Goal: Task Accomplishment & Management: Use online tool/utility

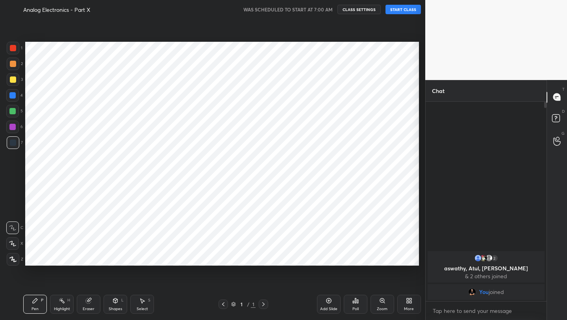
scroll to position [269, 394]
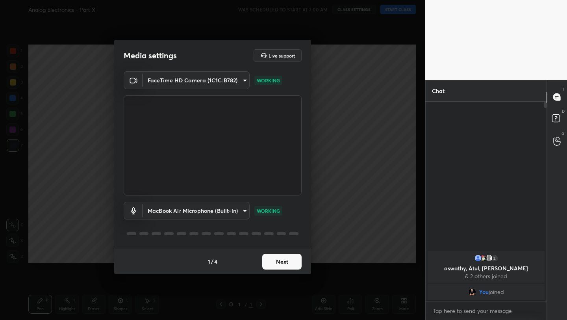
click at [285, 262] on button "Next" at bounding box center [281, 262] width 39 height 16
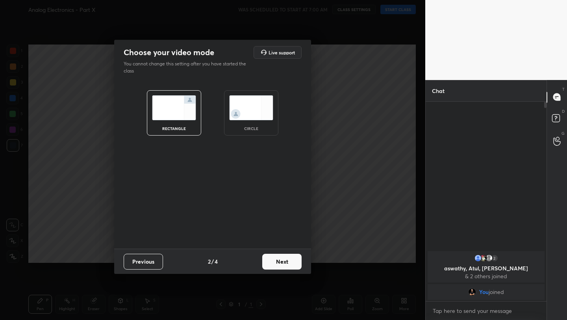
click at [285, 262] on button "Next" at bounding box center [281, 262] width 39 height 16
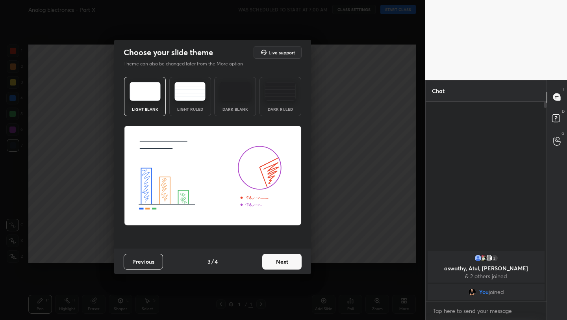
click at [285, 262] on button "Next" at bounding box center [281, 262] width 39 height 16
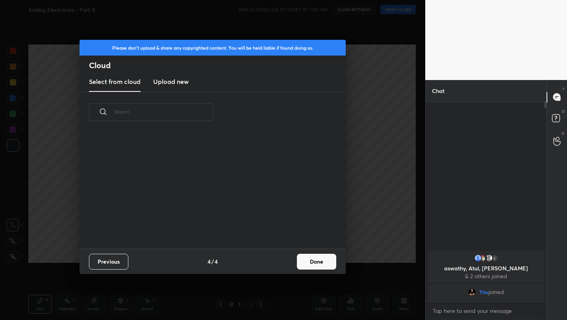
click at [285, 262] on div "Previous 4 / 4 Done" at bounding box center [213, 260] width 266 height 25
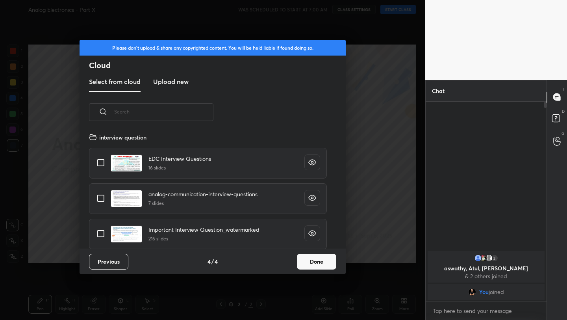
click at [322, 261] on button "Done" at bounding box center [316, 262] width 39 height 16
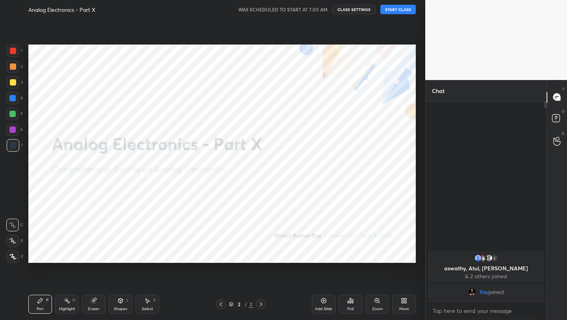
click at [401, 13] on button "START CLASS" at bounding box center [397, 9] width 35 height 9
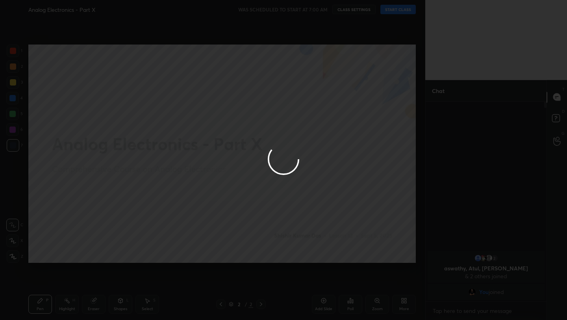
type textarea "x"
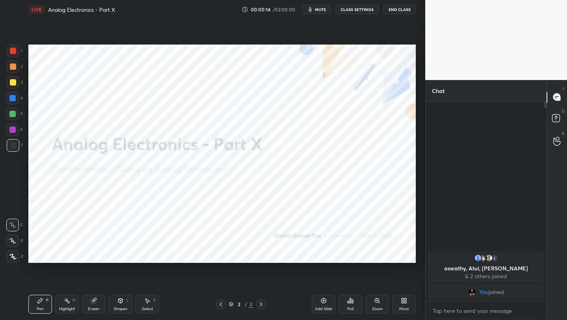
click at [326, 10] on span "mute" at bounding box center [320, 10] width 11 height 6
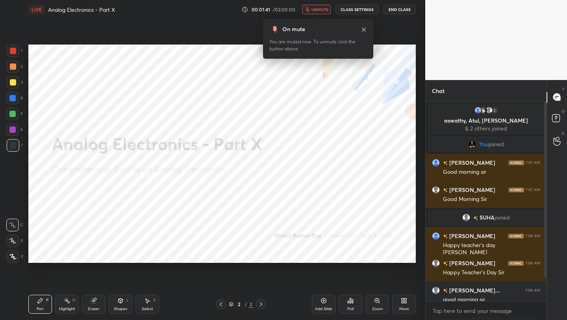
click at [318, 13] on button "unmute" at bounding box center [316, 9] width 28 height 9
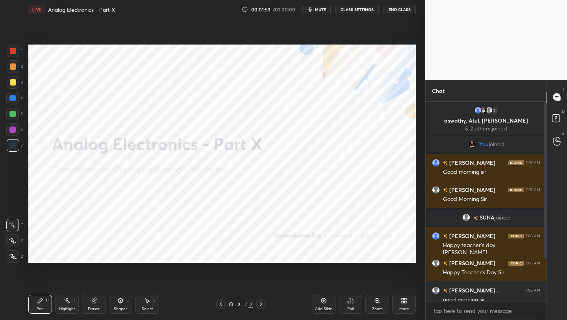
click at [545, 216] on div at bounding box center [544, 202] width 5 height 200
click at [545, 212] on div "Chat 2 aswathy, Atul, Snehadri & 2 others joined You joined aswathy 7:07 AM Goo…" at bounding box center [496, 200] width 142 height 240
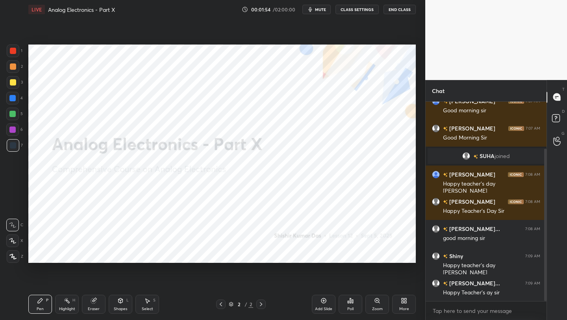
click at [544, 216] on div at bounding box center [545, 224] width 2 height 152
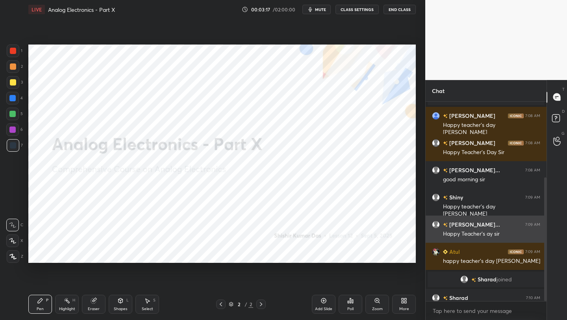
scroll to position [122, 0]
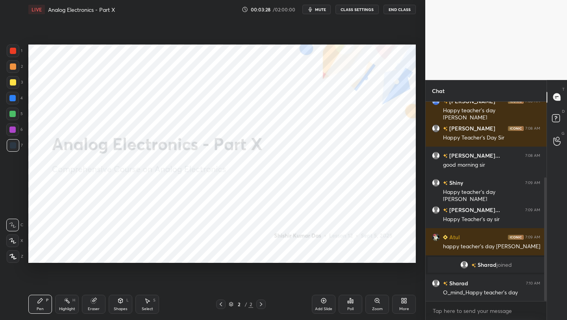
drag, startPoint x: 17, startPoint y: 48, endPoint x: 17, endPoint y: 42, distance: 6.7
click at [14, 47] on div at bounding box center [13, 50] width 13 height 13
click at [15, 145] on div at bounding box center [13, 145] width 6 height 6
click at [323, 304] on div "Add Slide" at bounding box center [324, 304] width 24 height 19
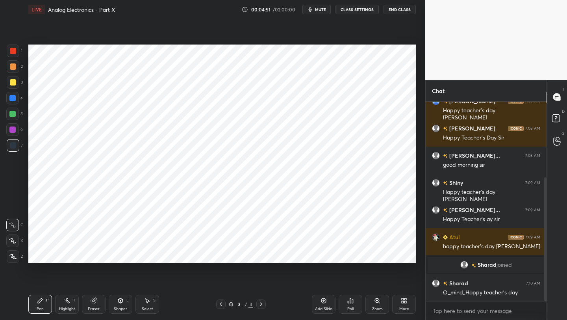
drag, startPoint x: 118, startPoint y: 302, endPoint x: 117, endPoint y: 298, distance: 4.9
click at [117, 303] on div "Shapes L" at bounding box center [121, 304] width 24 height 19
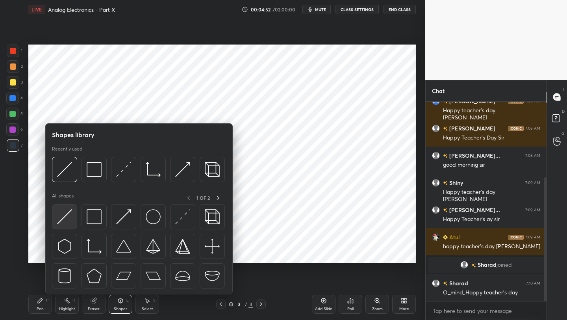
click at [66, 216] on img at bounding box center [64, 216] width 15 height 15
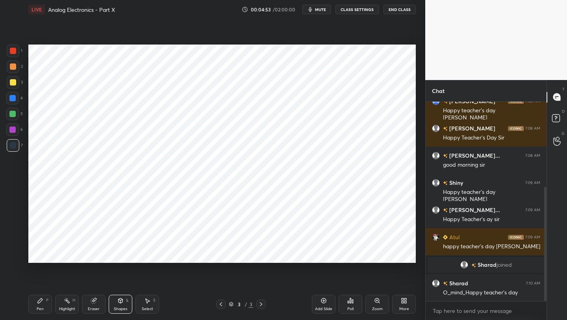
scroll to position [149, 0]
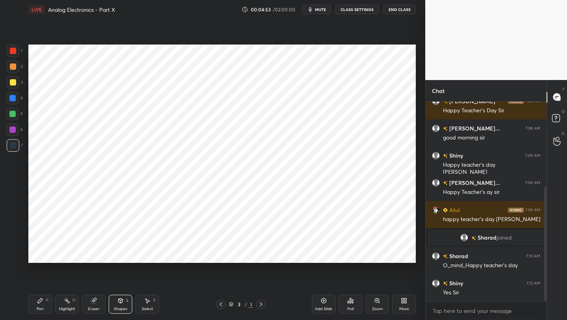
click at [11, 148] on div at bounding box center [13, 145] width 6 height 6
drag, startPoint x: 41, startPoint y: 307, endPoint x: 39, endPoint y: 293, distance: 14.3
click at [40, 307] on div "Pen" at bounding box center [40, 309] width 7 height 4
click at [12, 54] on div at bounding box center [13, 50] width 13 height 13
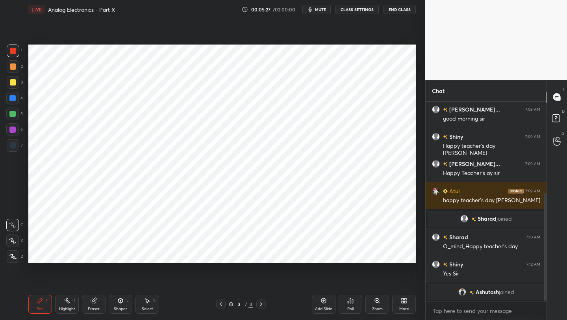
click at [119, 309] on div "Shapes" at bounding box center [120, 309] width 13 height 4
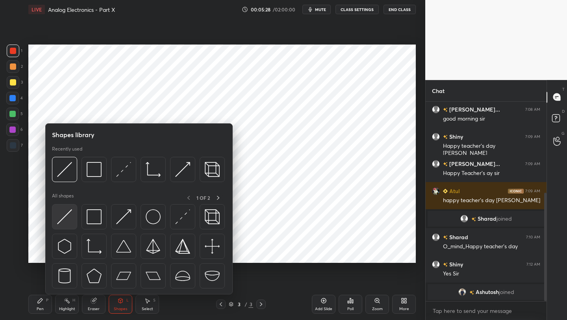
click at [59, 216] on img at bounding box center [64, 216] width 15 height 15
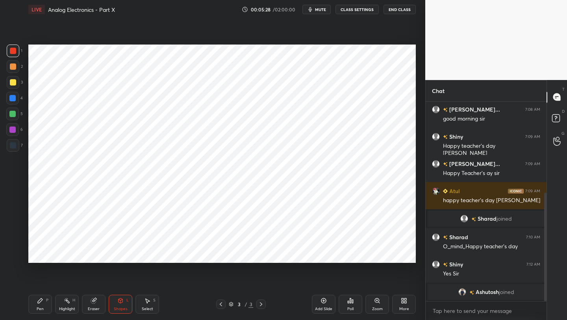
click at [8, 140] on div at bounding box center [13, 145] width 13 height 13
click at [13, 96] on div at bounding box center [12, 98] width 6 height 6
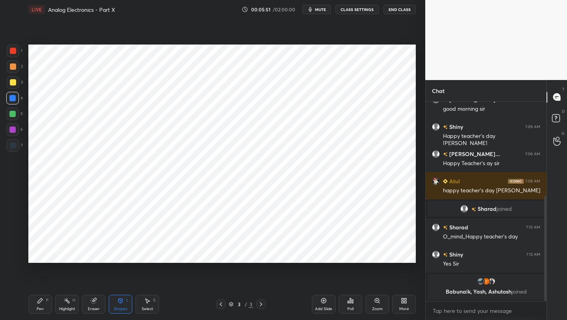
click at [116, 298] on div "Shapes L" at bounding box center [121, 304] width 24 height 19
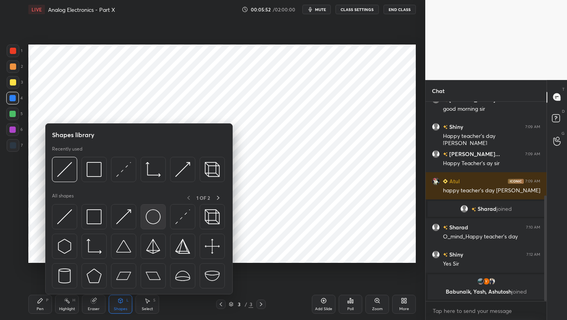
click at [145, 214] on div at bounding box center [153, 216] width 25 height 25
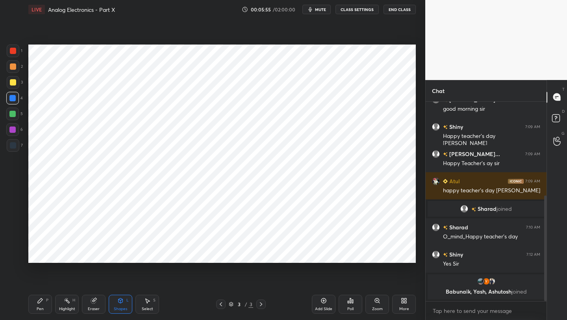
scroll to position [183, 0]
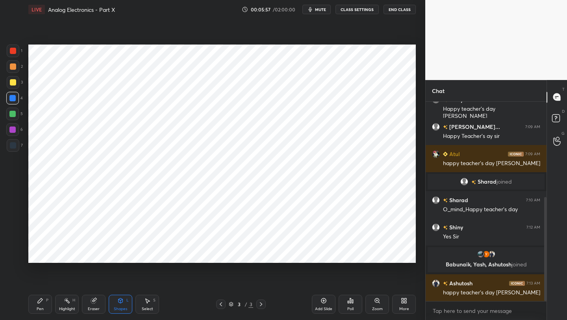
drag, startPoint x: 115, startPoint y: 309, endPoint x: 107, endPoint y: 301, distance: 11.1
click at [114, 307] on div "Shapes" at bounding box center [120, 309] width 13 height 4
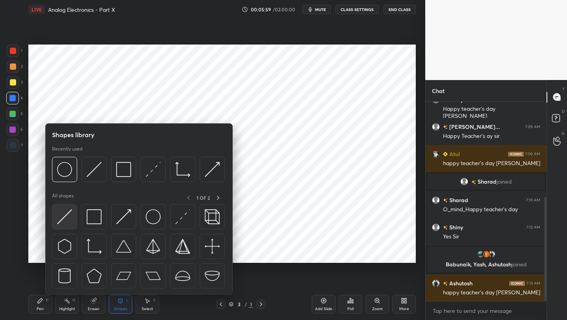
click at [64, 214] on img at bounding box center [64, 216] width 15 height 15
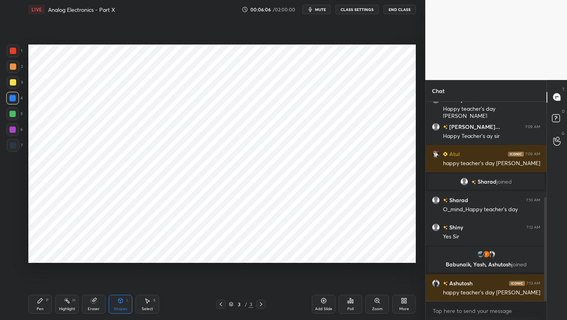
drag, startPoint x: 41, startPoint y: 304, endPoint x: 41, endPoint y: 267, distance: 37.0
click at [40, 302] on div "Pen P" at bounding box center [40, 304] width 24 height 19
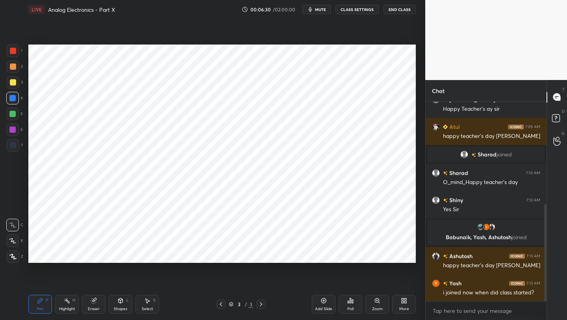
click at [15, 54] on div at bounding box center [13, 51] width 6 height 6
click at [36, 300] on div "Pen P" at bounding box center [40, 304] width 24 height 19
click at [16, 146] on div at bounding box center [13, 145] width 13 height 13
click at [13, 50] on div at bounding box center [13, 51] width 6 height 6
click at [17, 150] on div at bounding box center [13, 145] width 13 height 13
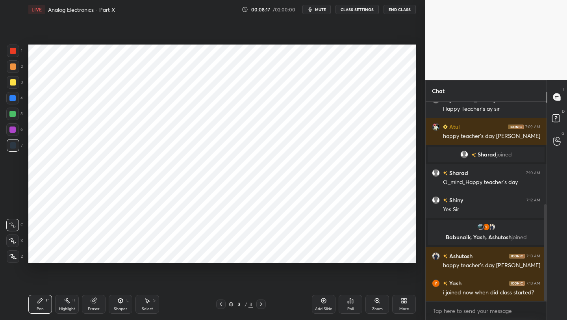
click at [120, 304] on div "Shapes L" at bounding box center [121, 304] width 24 height 19
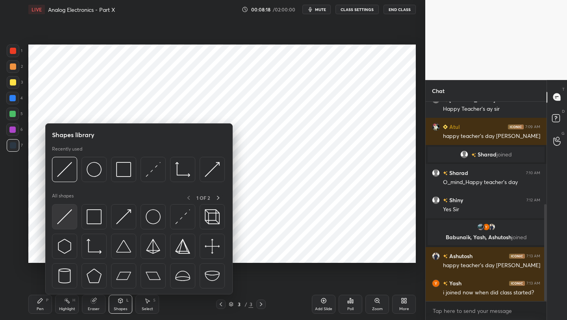
click at [67, 226] on div at bounding box center [64, 216] width 25 height 25
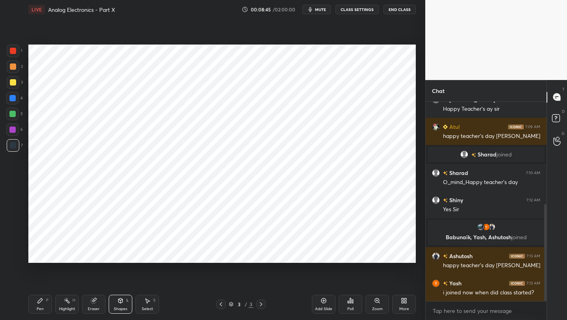
drag, startPoint x: 13, startPoint y: 130, endPoint x: 21, endPoint y: 126, distance: 9.0
click at [13, 130] on div at bounding box center [12, 129] width 6 height 6
drag, startPoint x: 15, startPoint y: 148, endPoint x: 24, endPoint y: 146, distance: 9.5
click at [15, 148] on div at bounding box center [13, 145] width 13 height 13
click at [8, 50] on div at bounding box center [13, 50] width 13 height 13
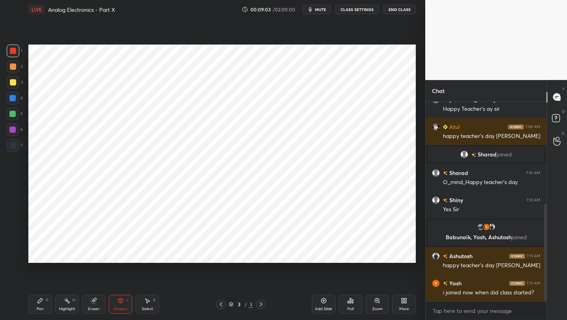
drag, startPoint x: 39, startPoint y: 300, endPoint x: 41, endPoint y: 289, distance: 11.1
click at [39, 300] on icon at bounding box center [40, 300] width 5 height 5
drag, startPoint x: 13, startPoint y: 146, endPoint x: 19, endPoint y: 144, distance: 6.6
click at [13, 146] on div at bounding box center [13, 145] width 6 height 6
click at [96, 304] on div "Eraser" at bounding box center [94, 304] width 24 height 19
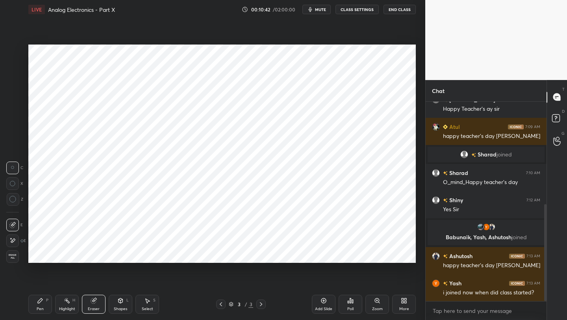
click at [38, 302] on icon at bounding box center [40, 300] width 5 height 5
click at [328, 299] on div "Add Slide" at bounding box center [324, 304] width 24 height 19
click at [116, 302] on div "Shapes L" at bounding box center [121, 304] width 24 height 19
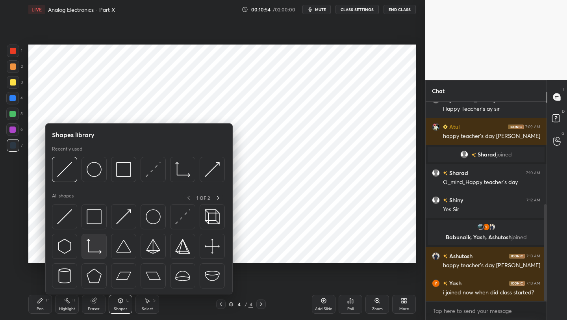
click at [90, 252] on img at bounding box center [94, 246] width 15 height 15
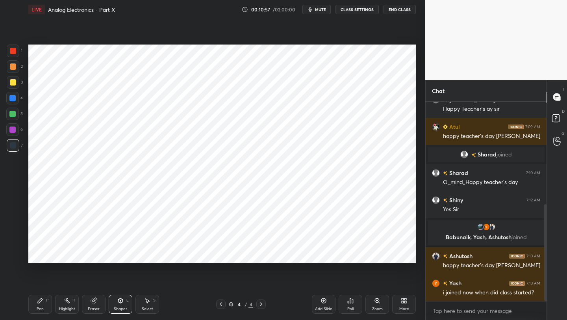
click at [42, 305] on div "Pen P" at bounding box center [40, 304] width 24 height 19
drag, startPoint x: 13, startPoint y: 245, endPoint x: 16, endPoint y: 228, distance: 17.5
click at [14, 244] on div at bounding box center [12, 240] width 13 height 13
click at [122, 305] on div "Shapes L" at bounding box center [121, 304] width 24 height 19
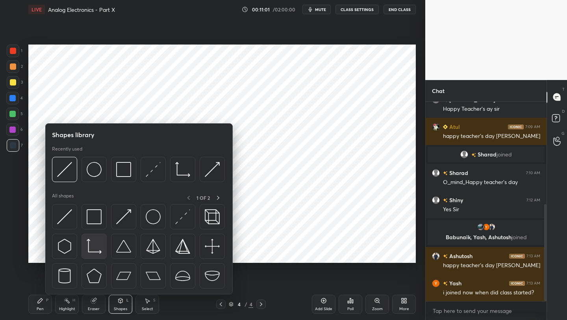
click at [93, 248] on img at bounding box center [94, 246] width 15 height 15
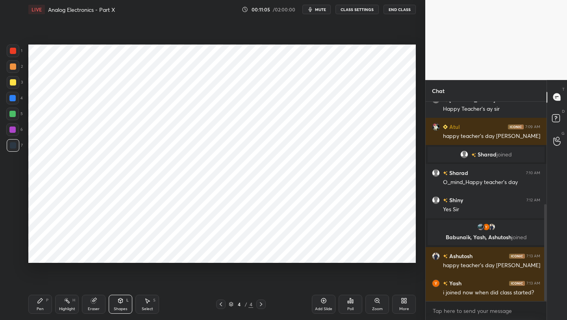
click at [41, 309] on div "Pen" at bounding box center [40, 309] width 7 height 4
drag, startPoint x: 11, startPoint y: 51, endPoint x: 16, endPoint y: 53, distance: 5.0
click at [12, 50] on div at bounding box center [13, 51] width 6 height 6
click at [126, 307] on div "Shapes" at bounding box center [120, 309] width 13 height 4
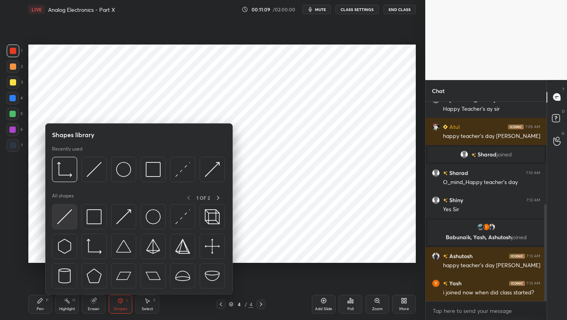
click at [64, 215] on img at bounding box center [64, 216] width 15 height 15
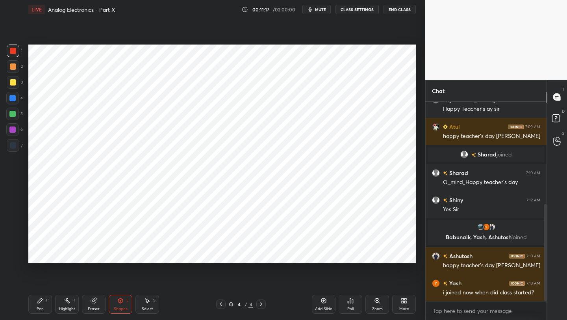
scroll to position [238, 0]
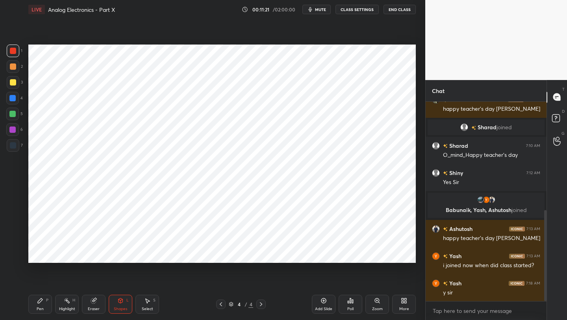
click at [44, 302] on div "Pen P" at bounding box center [40, 304] width 24 height 19
click at [14, 99] on div at bounding box center [12, 98] width 6 height 6
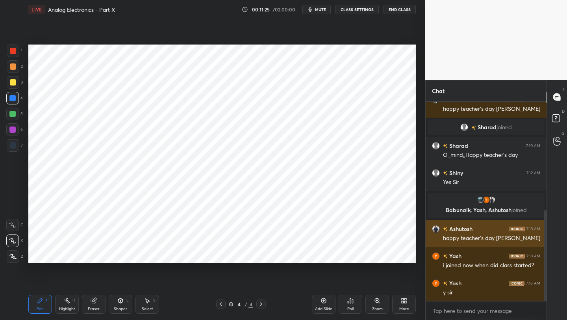
drag, startPoint x: 547, startPoint y: 229, endPoint x: 529, endPoint y: 233, distance: 18.1
click at [547, 246] on div "T Messages (T) D Doubts (D) G Raise Hand (G)" at bounding box center [556, 200] width 20 height 240
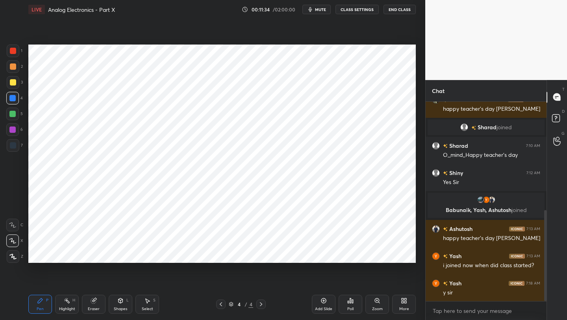
click at [14, 50] on div at bounding box center [13, 51] width 6 height 6
click at [121, 303] on icon at bounding box center [120, 300] width 6 height 6
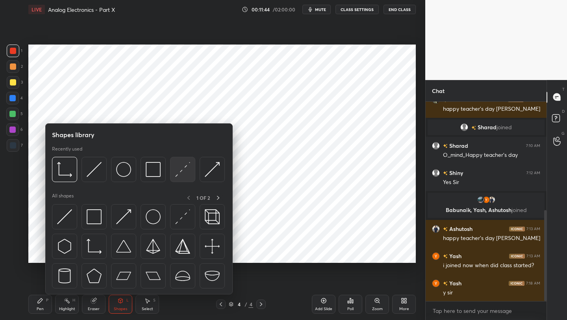
click at [179, 169] on img at bounding box center [182, 169] width 15 height 15
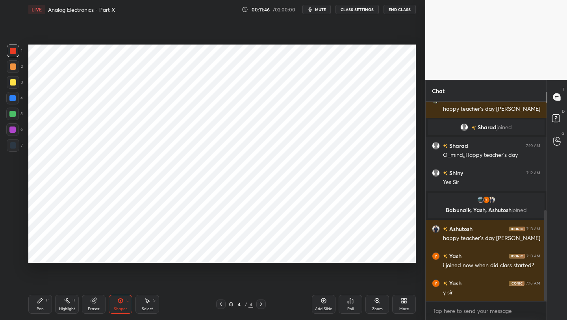
drag, startPoint x: 15, startPoint y: 113, endPoint x: 27, endPoint y: 111, distance: 11.6
click at [15, 113] on div at bounding box center [12, 114] width 6 height 6
drag, startPoint x: 123, startPoint y: 304, endPoint x: 120, endPoint y: 299, distance: 5.5
click at [121, 304] on div "Shapes L" at bounding box center [121, 304] width 24 height 19
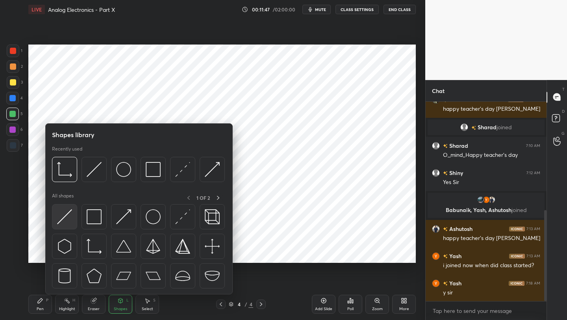
click at [62, 219] on img at bounding box center [64, 216] width 15 height 15
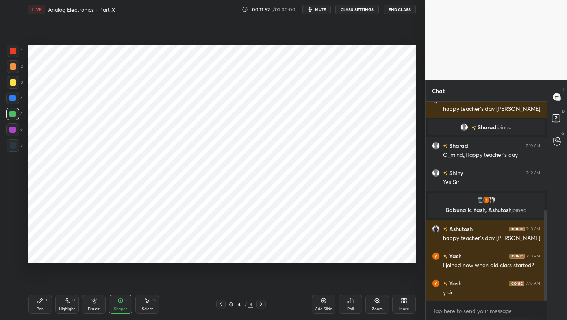
click at [35, 302] on div "Pen P" at bounding box center [40, 304] width 24 height 19
click at [13, 52] on div at bounding box center [13, 51] width 6 height 6
click at [12, 145] on div at bounding box center [13, 145] width 6 height 6
click at [12, 133] on div at bounding box center [12, 129] width 13 height 13
click at [220, 304] on icon at bounding box center [221, 304] width 2 height 4
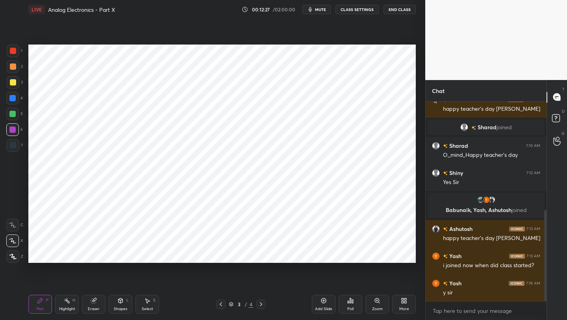
click at [263, 301] on icon at bounding box center [261, 304] width 6 height 6
click at [219, 306] on icon at bounding box center [221, 304] width 6 height 6
click at [261, 303] on icon at bounding box center [261, 304] width 2 height 4
click at [122, 302] on icon at bounding box center [120, 300] width 6 height 6
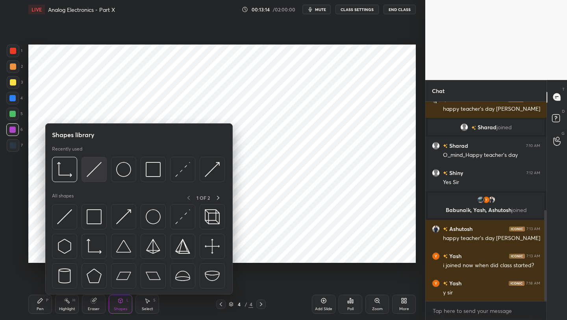
click at [92, 169] on img at bounding box center [94, 169] width 15 height 15
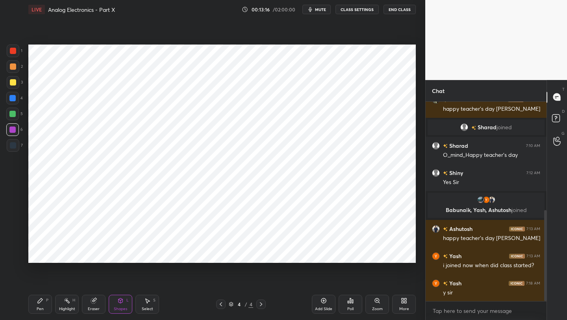
drag, startPoint x: 10, startPoint y: 132, endPoint x: 20, endPoint y: 124, distance: 12.6
click at [10, 132] on div at bounding box center [12, 129] width 6 height 6
click at [39, 307] on div "Pen" at bounding box center [40, 309] width 7 height 4
click at [14, 113] on div at bounding box center [12, 114] width 6 height 6
click at [220, 302] on icon at bounding box center [221, 304] width 6 height 6
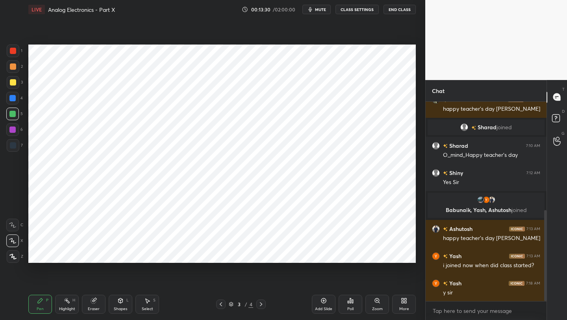
drag, startPoint x: 261, startPoint y: 303, endPoint x: 259, endPoint y: 298, distance: 5.4
click at [260, 302] on icon at bounding box center [261, 304] width 6 height 6
click at [10, 100] on div at bounding box center [12, 98] width 6 height 6
click at [118, 306] on div "Shapes L" at bounding box center [121, 304] width 24 height 19
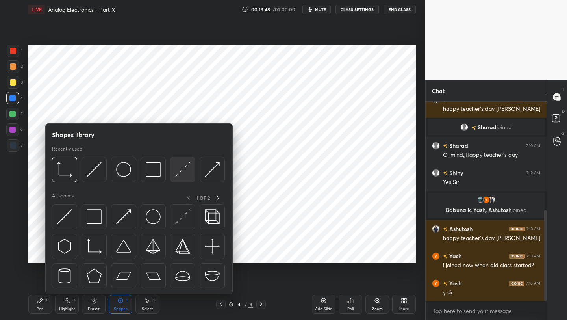
click at [180, 172] on img at bounding box center [182, 169] width 15 height 15
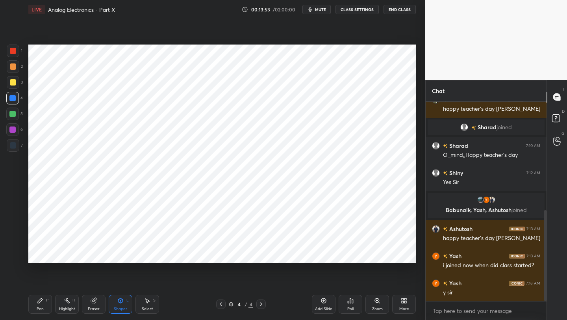
click at [37, 307] on div "Pen" at bounding box center [40, 309] width 7 height 4
drag, startPoint x: 14, startPoint y: 61, endPoint x: 23, endPoint y: 61, distance: 8.7
click at [16, 63] on div at bounding box center [13, 66] width 13 height 13
drag, startPoint x: 119, startPoint y: 306, endPoint x: 119, endPoint y: 294, distance: 11.4
click at [118, 304] on div "Shapes L" at bounding box center [121, 304] width 24 height 19
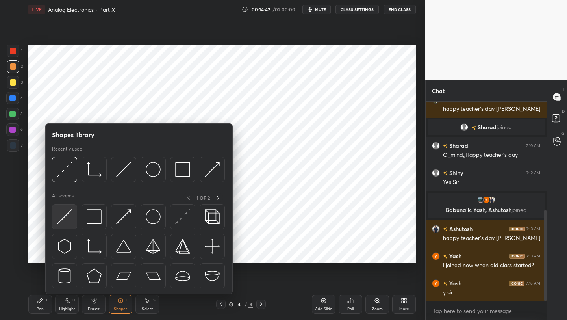
click at [63, 217] on img at bounding box center [64, 216] width 15 height 15
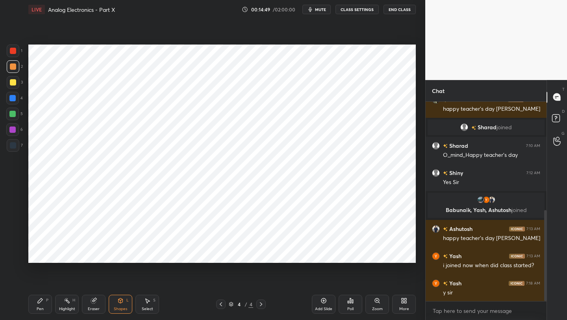
drag, startPoint x: 39, startPoint y: 306, endPoint x: 43, endPoint y: 288, distance: 18.5
click at [39, 304] on div "Pen P" at bounding box center [40, 304] width 24 height 19
click at [220, 304] on icon at bounding box center [221, 304] width 6 height 6
click at [261, 304] on icon at bounding box center [261, 304] width 6 height 6
click at [12, 117] on div at bounding box center [12, 113] width 13 height 13
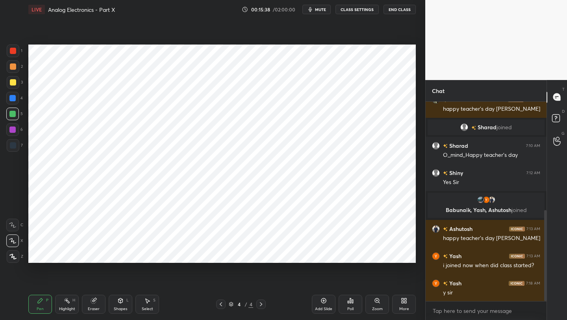
click at [218, 304] on icon at bounding box center [221, 304] width 6 height 6
click at [219, 302] on icon at bounding box center [221, 304] width 6 height 6
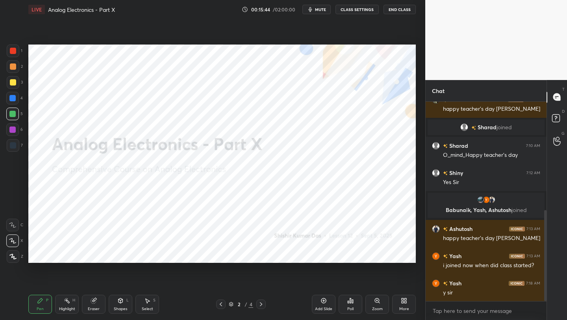
click at [260, 303] on icon at bounding box center [261, 304] width 6 height 6
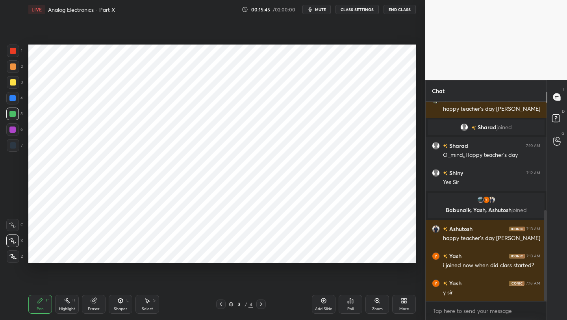
click at [260, 303] on icon at bounding box center [261, 304] width 6 height 6
drag, startPoint x: 93, startPoint y: 299, endPoint x: 143, endPoint y: 265, distance: 61.2
click at [93, 298] on icon at bounding box center [93, 300] width 5 height 5
click at [44, 308] on div "Pen P" at bounding box center [40, 304] width 24 height 19
drag, startPoint x: 220, startPoint y: 305, endPoint x: 218, endPoint y: 301, distance: 4.5
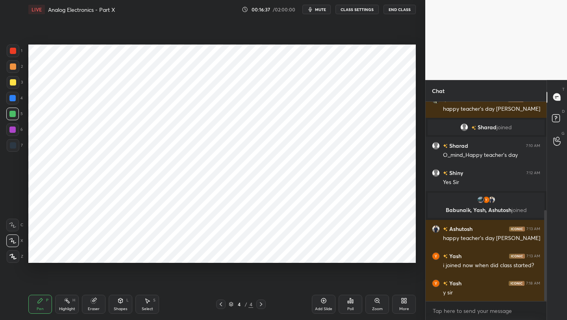
click at [220, 304] on icon at bounding box center [221, 304] width 2 height 4
click at [259, 300] on div at bounding box center [260, 303] width 9 height 9
drag, startPoint x: 121, startPoint y: 305, endPoint x: 119, endPoint y: 295, distance: 9.6
click at [121, 305] on div "Shapes L" at bounding box center [121, 304] width 24 height 19
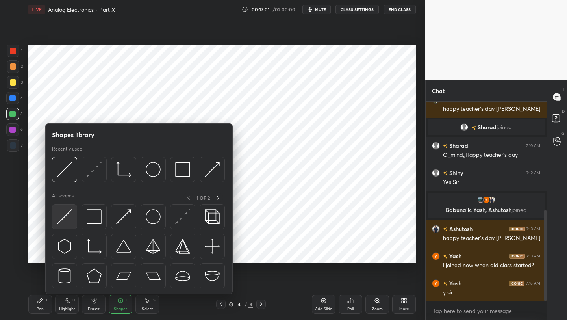
click at [67, 220] on img at bounding box center [64, 216] width 15 height 15
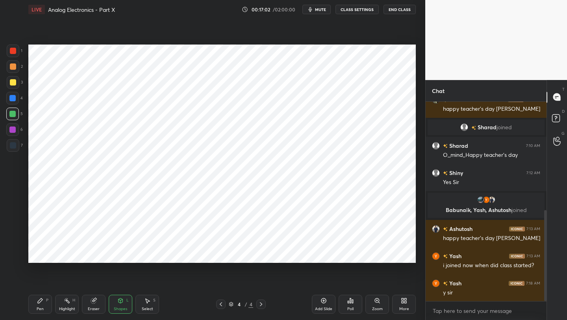
click at [13, 151] on div at bounding box center [13, 145] width 13 height 13
click at [47, 289] on div "Pen P Highlight H Eraser Shapes L Select S 4 / 4 Add Slide Poll Zoom More" at bounding box center [221, 303] width 387 height 31
drag, startPoint x: 44, startPoint y: 302, endPoint x: 47, endPoint y: 291, distance: 12.0
click at [44, 302] on div "Pen P" at bounding box center [40, 304] width 24 height 19
click at [16, 115] on div at bounding box center [12, 113] width 13 height 13
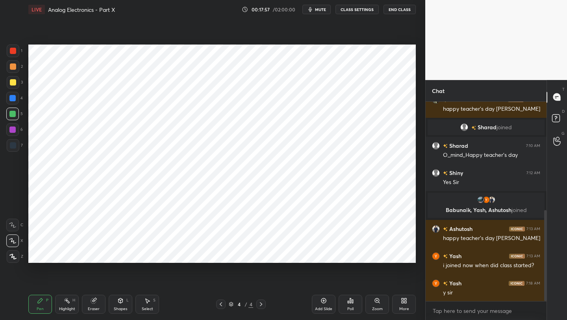
click at [122, 302] on div "Shapes L" at bounding box center [121, 304] width 24 height 19
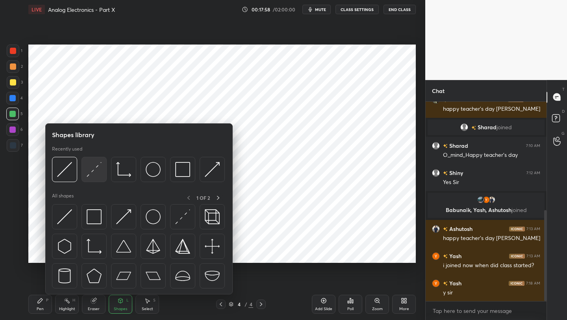
click at [92, 178] on div at bounding box center [94, 169] width 25 height 25
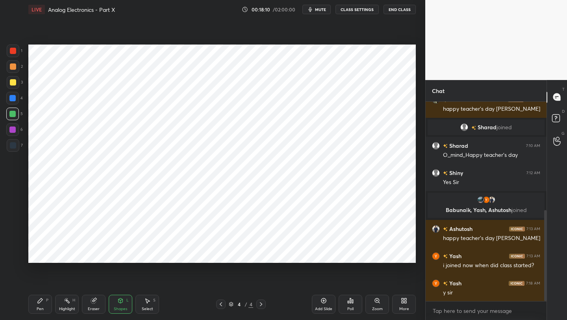
click at [41, 304] on div "Pen P" at bounding box center [40, 304] width 24 height 19
click at [14, 147] on div at bounding box center [13, 145] width 6 height 6
click at [261, 304] on icon at bounding box center [261, 304] width 6 height 6
drag, startPoint x: 325, startPoint y: 301, endPoint x: 319, endPoint y: 295, distance: 8.6
click at [324, 301] on icon at bounding box center [323, 300] width 6 height 6
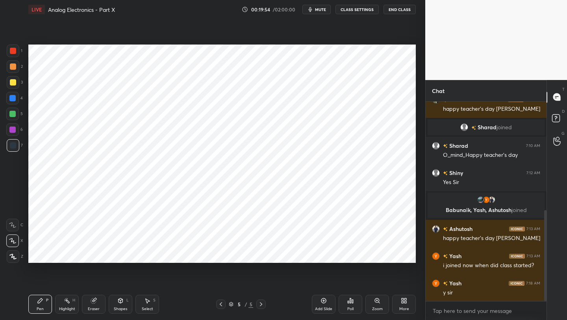
drag, startPoint x: 120, startPoint y: 302, endPoint x: 118, endPoint y: 298, distance: 4.3
click at [120, 302] on icon at bounding box center [121, 300] width 4 height 5
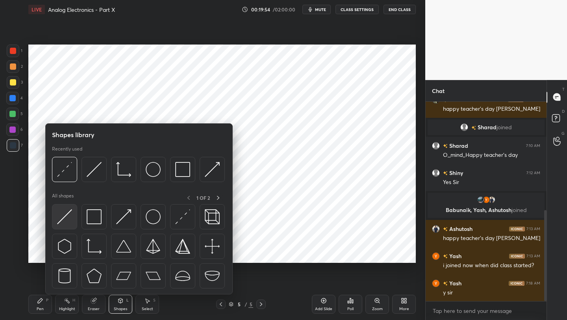
click at [67, 217] on img at bounding box center [64, 216] width 15 height 15
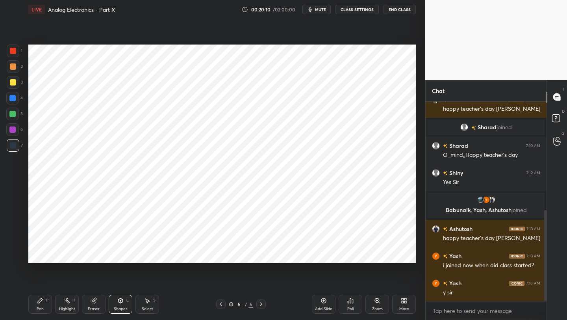
click at [11, 113] on div at bounding box center [12, 114] width 6 height 6
drag, startPoint x: 37, startPoint y: 307, endPoint x: 37, endPoint y: 300, distance: 7.5
click at [37, 307] on div "Pen" at bounding box center [40, 309] width 7 height 4
click at [119, 299] on icon at bounding box center [121, 300] width 4 height 5
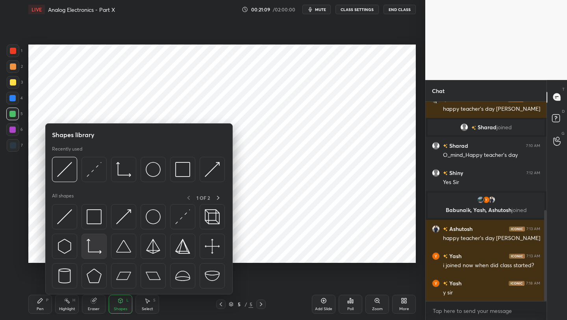
click at [97, 249] on img at bounding box center [94, 246] width 15 height 15
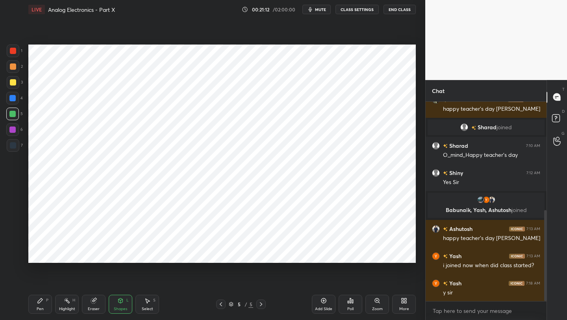
click at [9, 148] on div at bounding box center [13, 145] width 13 height 13
click at [43, 300] on icon at bounding box center [40, 300] width 6 height 6
click at [93, 305] on div "Eraser" at bounding box center [94, 304] width 24 height 19
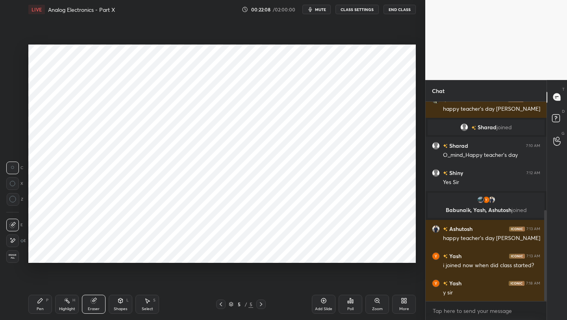
click at [44, 311] on div "Pen P" at bounding box center [40, 304] width 24 height 19
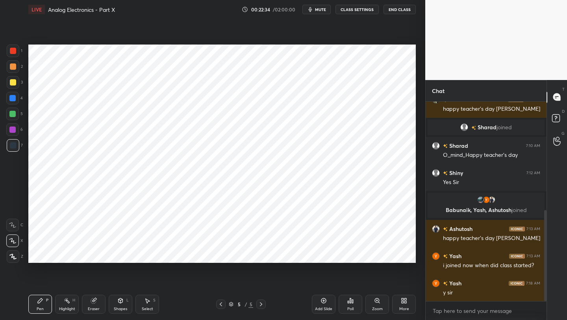
click at [14, 48] on div at bounding box center [13, 51] width 6 height 6
drag, startPoint x: 222, startPoint y: 304, endPoint x: 224, endPoint y: 296, distance: 8.0
click at [222, 304] on icon at bounding box center [221, 304] width 6 height 6
click at [259, 302] on icon at bounding box center [261, 304] width 6 height 6
click at [16, 113] on div at bounding box center [12, 113] width 13 height 13
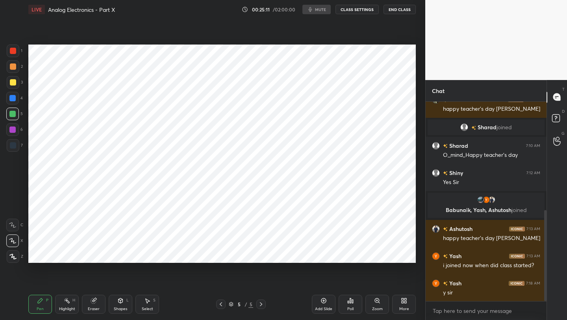
click at [318, 12] on div "00:25:11 / 02:00:00 mute CLASS SETTINGS End Class" at bounding box center [329, 9] width 174 height 9
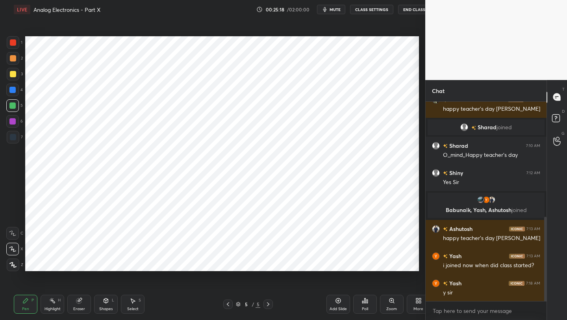
scroll to position [39103, 38978]
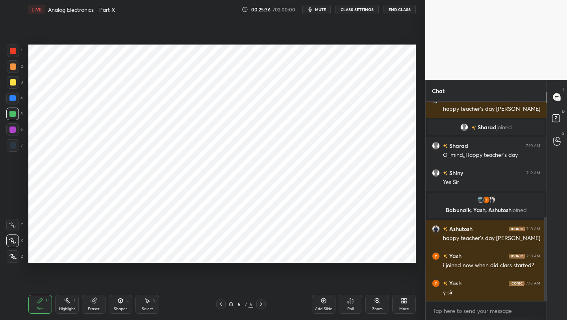
scroll to position [39103, 38978]
drag, startPoint x: 545, startPoint y: 224, endPoint x: 547, endPoint y: 237, distance: 12.7
click at [547, 237] on div "Chat [PERSON_NAME]... 7:09 AM Happy Teacher's ay [PERSON_NAME] 7:09 AM happy te…" at bounding box center [496, 200] width 142 height 240
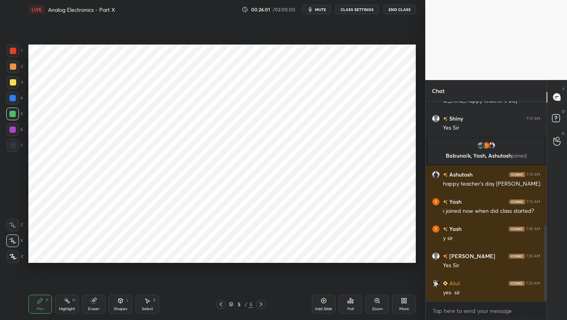
scroll to position [354, 0]
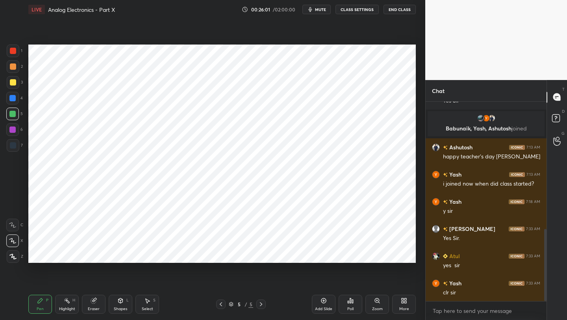
click at [101, 298] on div "Eraser" at bounding box center [94, 304] width 24 height 19
click at [116, 300] on div "Shapes L" at bounding box center [121, 304] width 24 height 19
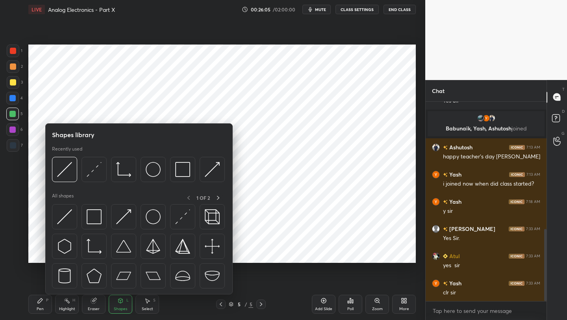
scroll to position [381, 0]
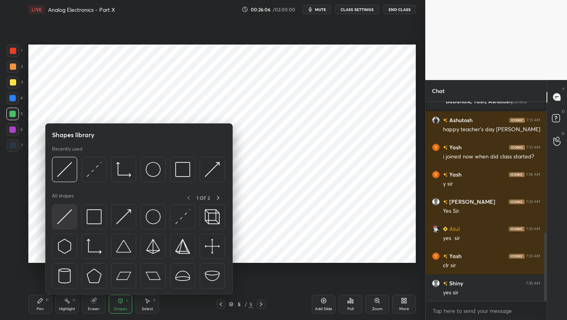
click at [66, 217] on img at bounding box center [64, 216] width 15 height 15
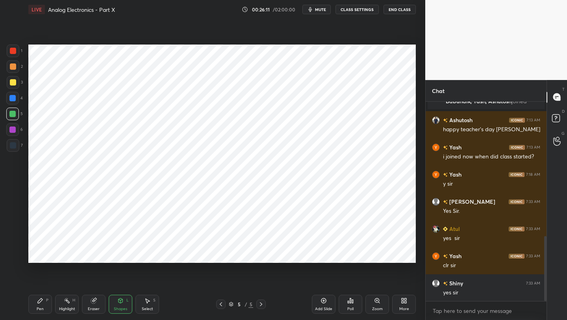
scroll to position [415, 0]
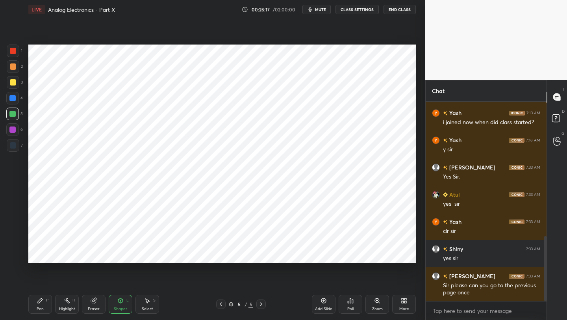
click at [219, 301] on icon at bounding box center [221, 304] width 6 height 6
click at [220, 303] on icon at bounding box center [221, 304] width 6 height 6
click at [119, 305] on div "Shapes L" at bounding box center [121, 304] width 24 height 19
drag, startPoint x: 118, startPoint y: 301, endPoint x: 116, endPoint y: 297, distance: 4.4
click at [115, 301] on div "Shapes L" at bounding box center [121, 304] width 24 height 19
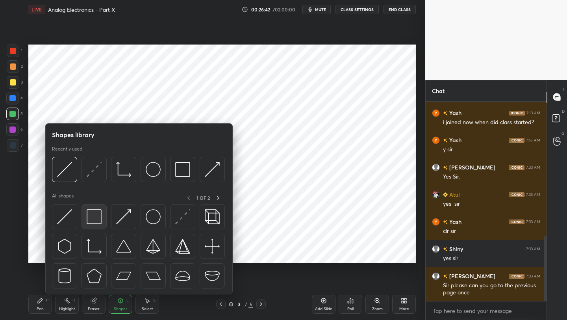
click at [89, 217] on img at bounding box center [94, 216] width 15 height 15
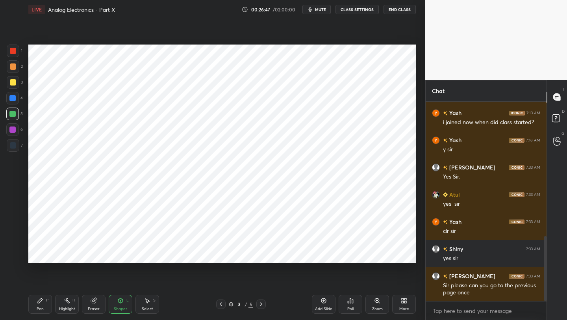
click at [261, 304] on icon at bounding box center [261, 304] width 6 height 6
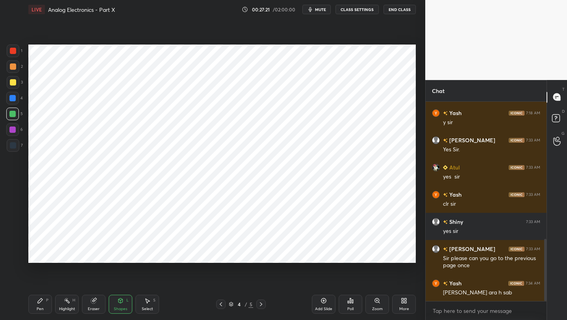
drag, startPoint x: 40, startPoint y: 306, endPoint x: 50, endPoint y: 298, distance: 13.2
click at [44, 305] on div "Pen P" at bounding box center [40, 304] width 24 height 19
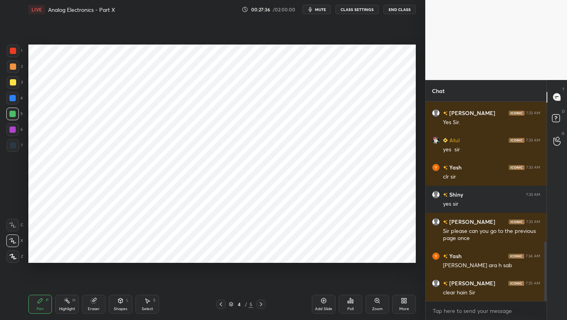
click at [259, 303] on icon at bounding box center [261, 304] width 6 height 6
drag, startPoint x: 221, startPoint y: 303, endPoint x: 221, endPoint y: 299, distance: 4.0
click at [221, 302] on icon at bounding box center [221, 304] width 6 height 6
click at [260, 306] on icon at bounding box center [261, 304] width 6 height 6
click at [120, 306] on div "Shapes L" at bounding box center [121, 304] width 24 height 19
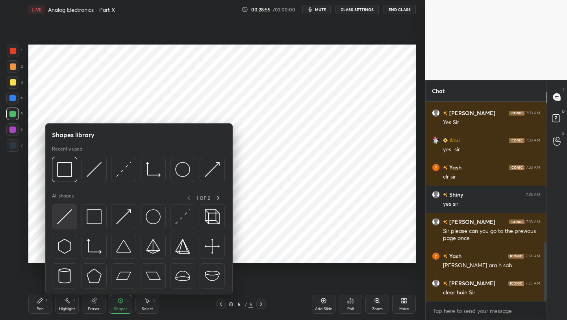
click at [65, 214] on img at bounding box center [64, 216] width 15 height 15
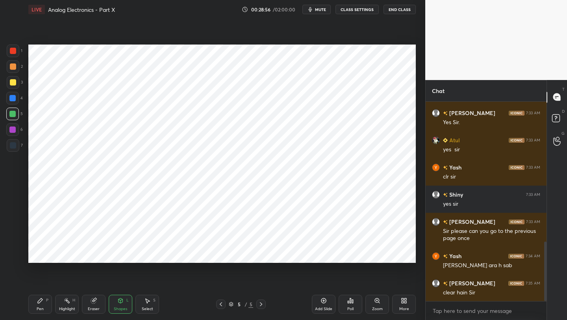
click at [13, 150] on div at bounding box center [13, 145] width 13 height 13
click at [112, 312] on div "Shapes L" at bounding box center [121, 304] width 24 height 19
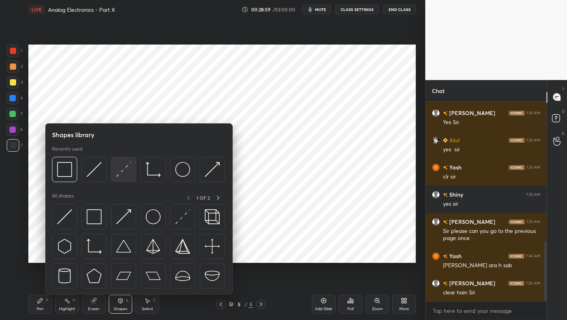
click at [116, 174] on div at bounding box center [123, 169] width 25 height 25
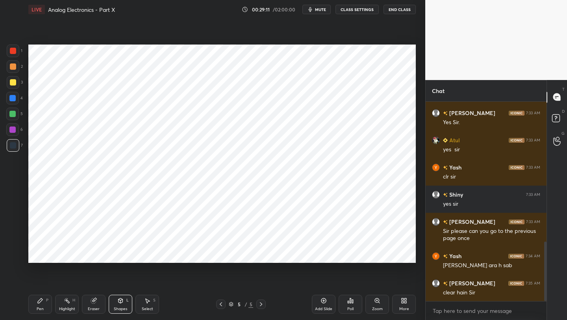
click at [45, 298] on div "Pen P" at bounding box center [40, 304] width 24 height 19
click at [220, 304] on icon at bounding box center [221, 304] width 6 height 6
click at [262, 303] on icon at bounding box center [261, 304] width 6 height 6
click at [221, 303] on icon at bounding box center [221, 304] width 6 height 6
click at [261, 305] on icon at bounding box center [261, 304] width 6 height 6
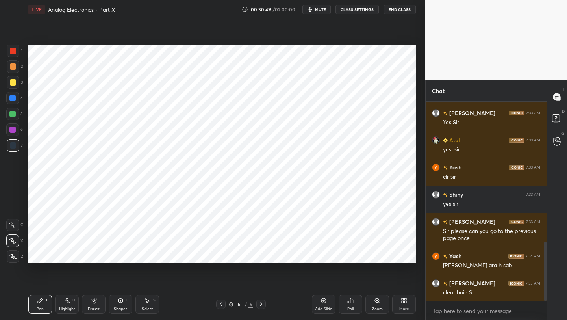
click at [120, 302] on icon at bounding box center [121, 300] width 4 height 5
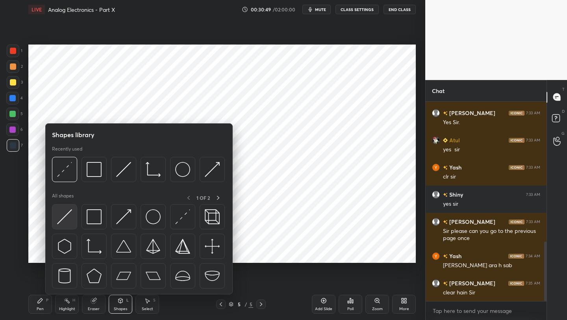
click at [70, 215] on img at bounding box center [64, 216] width 15 height 15
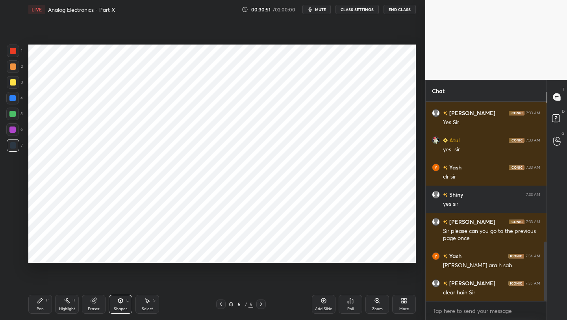
scroll to position [496, 0]
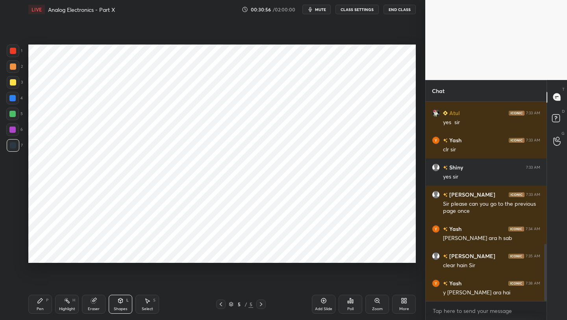
click at [38, 299] on icon at bounding box center [40, 300] width 6 height 6
drag, startPoint x: 260, startPoint y: 302, endPoint x: 265, endPoint y: 300, distance: 6.0
click at [260, 302] on icon at bounding box center [261, 304] width 2 height 4
click at [320, 298] on div "Add Slide" at bounding box center [324, 304] width 24 height 19
click at [118, 303] on div "Shapes L" at bounding box center [121, 304] width 24 height 19
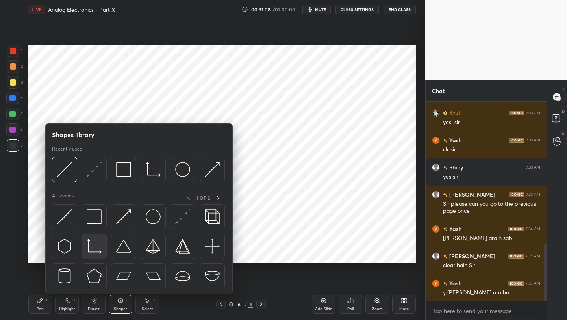
click at [98, 248] on img at bounding box center [94, 246] width 15 height 15
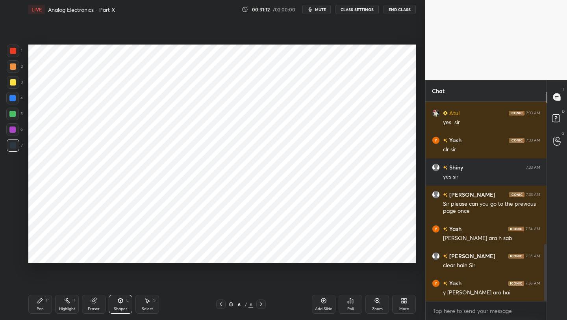
drag, startPoint x: 120, startPoint y: 300, endPoint x: 117, endPoint y: 295, distance: 5.9
click at [120, 300] on icon at bounding box center [121, 299] width 4 height 1
drag, startPoint x: 11, startPoint y: 132, endPoint x: 21, endPoint y: 133, distance: 10.8
click at [11, 132] on div at bounding box center [12, 129] width 6 height 6
click at [127, 304] on div "Shapes L" at bounding box center [121, 304] width 24 height 19
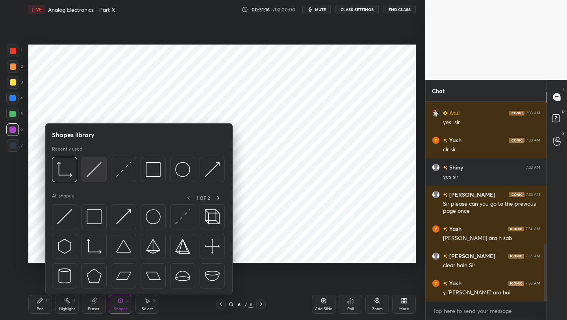
click at [90, 169] on img at bounding box center [94, 169] width 15 height 15
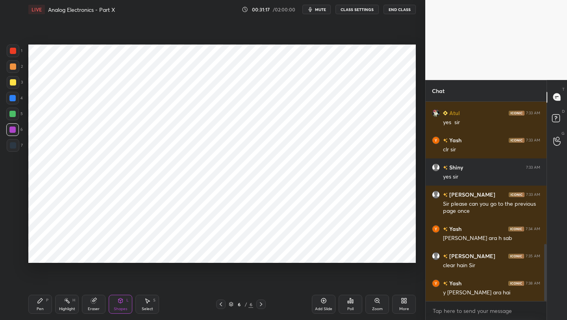
click at [9, 128] on div at bounding box center [12, 129] width 6 height 6
drag, startPoint x: 45, startPoint y: 301, endPoint x: 52, endPoint y: 279, distance: 23.5
click at [45, 301] on div "Pen P" at bounding box center [40, 304] width 24 height 19
drag, startPoint x: 91, startPoint y: 305, endPoint x: 93, endPoint y: 264, distance: 41.4
click at [91, 304] on div "Eraser" at bounding box center [94, 304] width 24 height 19
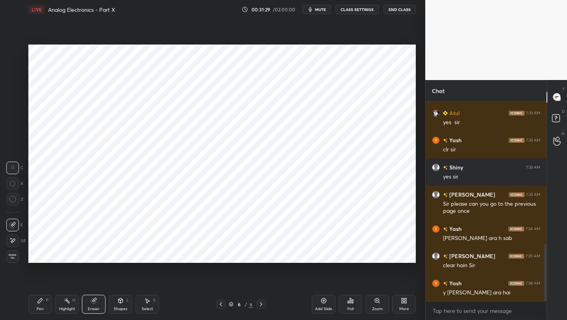
click at [41, 313] on div "Pen P Highlight H Eraser Shapes L Select S 6 / 6 Add Slide Poll Zoom More" at bounding box center [221, 303] width 387 height 31
drag, startPoint x: 43, startPoint y: 300, endPoint x: 41, endPoint y: 274, distance: 26.8
click at [43, 300] on div "Pen P" at bounding box center [40, 304] width 24 height 19
click at [12, 130] on div at bounding box center [12, 129] width 6 height 6
click at [94, 305] on div "Eraser" at bounding box center [94, 304] width 24 height 19
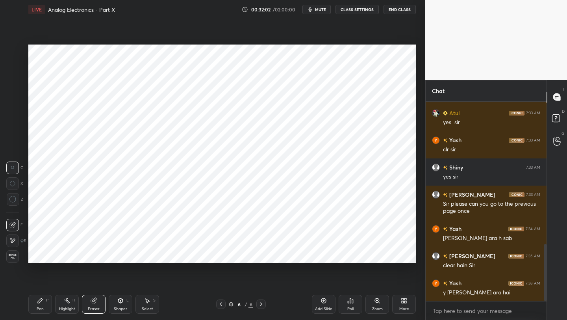
click at [42, 306] on div "Pen P" at bounding box center [40, 304] width 24 height 19
click at [220, 307] on div at bounding box center [220, 303] width 9 height 9
click at [220, 306] on icon at bounding box center [221, 304] width 6 height 6
click at [219, 305] on icon at bounding box center [221, 304] width 6 height 6
click at [263, 300] on div at bounding box center [260, 303] width 9 height 9
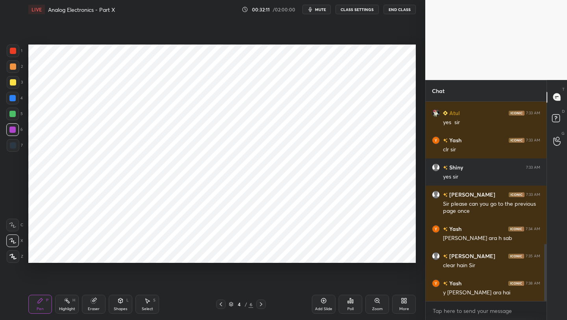
click at [261, 302] on icon at bounding box center [261, 304] width 6 height 6
click at [261, 304] on icon at bounding box center [261, 304] width 6 height 6
click at [15, 99] on div at bounding box center [12, 98] width 6 height 6
drag, startPoint x: 120, startPoint y: 306, endPoint x: 117, endPoint y: 298, distance: 8.5
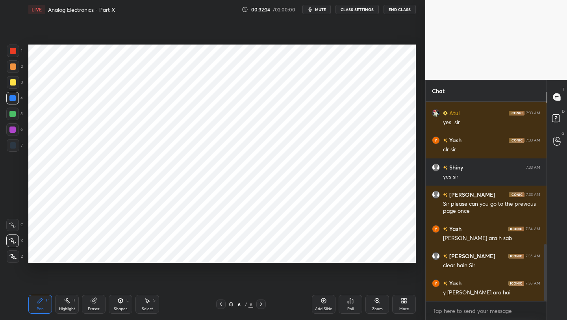
click at [117, 304] on div "Shapes L" at bounding box center [121, 304] width 24 height 19
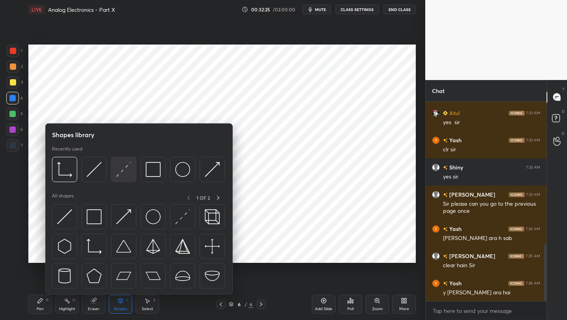
click at [121, 165] on img at bounding box center [123, 169] width 15 height 15
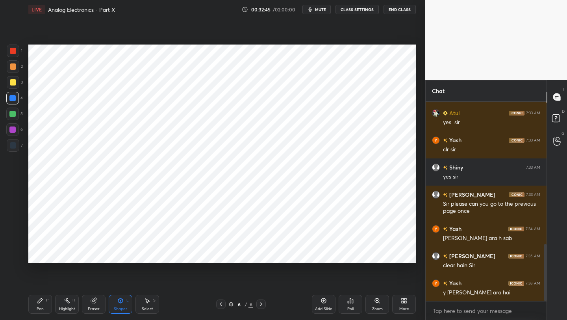
drag, startPoint x: 115, startPoint y: 302, endPoint x: 115, endPoint y: 297, distance: 5.1
click at [115, 302] on div "Shapes L" at bounding box center [121, 304] width 24 height 19
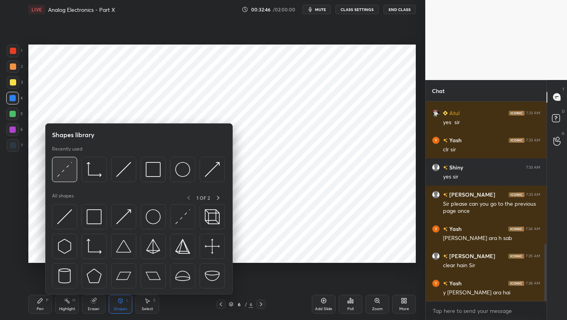
click at [62, 170] on img at bounding box center [64, 169] width 15 height 15
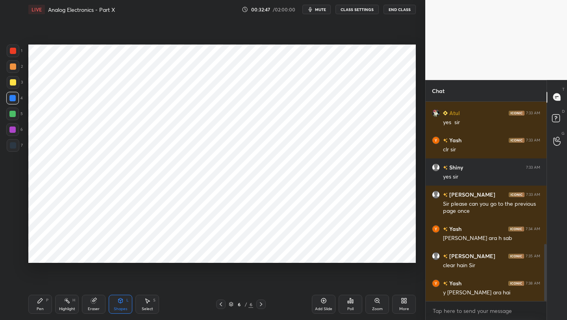
click at [21, 138] on div "6" at bounding box center [14, 131] width 17 height 16
click at [45, 300] on div "Pen P" at bounding box center [40, 304] width 24 height 19
drag, startPoint x: 116, startPoint y: 304, endPoint x: 117, endPoint y: 295, distance: 8.7
click at [116, 304] on div "Shapes L" at bounding box center [121, 304] width 24 height 19
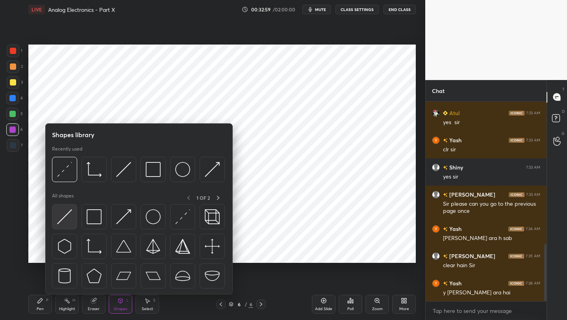
click at [71, 215] on img at bounding box center [64, 216] width 15 height 15
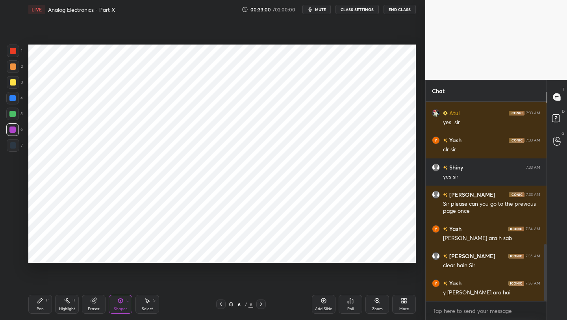
click at [13, 147] on div at bounding box center [13, 145] width 6 height 6
click at [122, 308] on div "Shapes" at bounding box center [120, 309] width 13 height 4
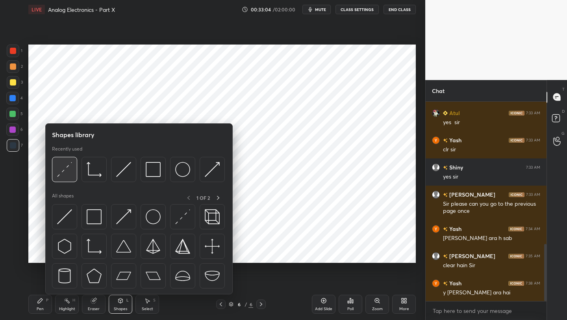
click at [65, 168] on img at bounding box center [64, 169] width 15 height 15
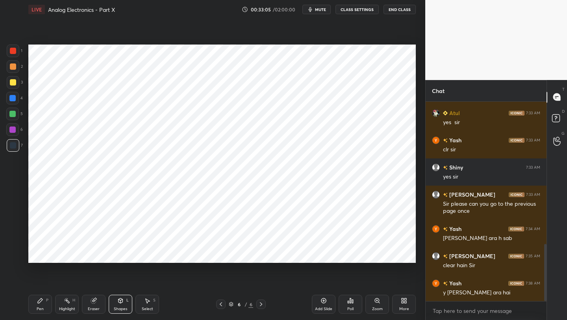
click at [15, 143] on div at bounding box center [13, 145] width 6 height 6
click at [221, 304] on icon at bounding box center [221, 304] width 6 height 6
click at [222, 304] on icon at bounding box center [221, 304] width 6 height 6
click at [259, 303] on icon at bounding box center [261, 304] width 6 height 6
click at [258, 303] on icon at bounding box center [261, 304] width 6 height 6
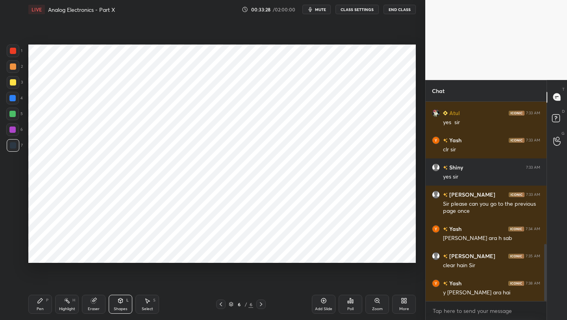
drag, startPoint x: 42, startPoint y: 298, endPoint x: 50, endPoint y: 294, distance: 8.6
click at [42, 298] on icon at bounding box center [40, 300] width 6 height 6
click at [218, 303] on icon at bounding box center [221, 304] width 6 height 6
click at [218, 304] on icon at bounding box center [221, 304] width 6 height 6
click at [261, 304] on icon at bounding box center [261, 304] width 6 height 6
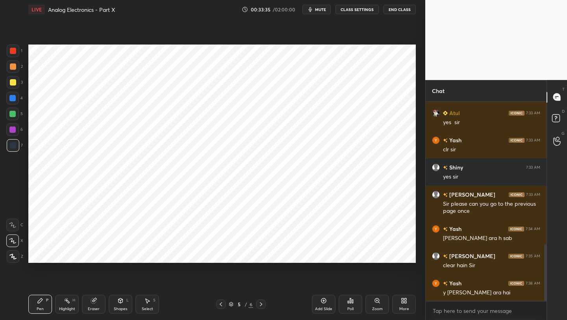
click at [260, 304] on icon at bounding box center [261, 304] width 6 height 6
click at [14, 103] on div at bounding box center [12, 98] width 13 height 13
click at [119, 304] on div "Shapes L" at bounding box center [121, 304] width 24 height 19
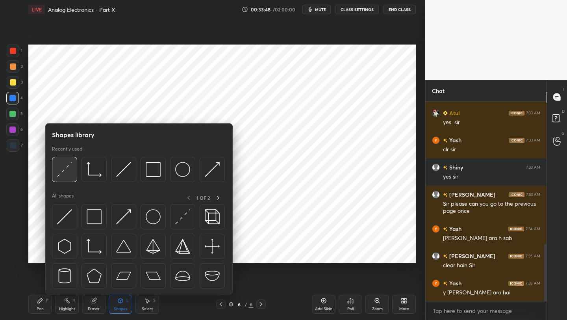
click at [68, 171] on img at bounding box center [64, 169] width 15 height 15
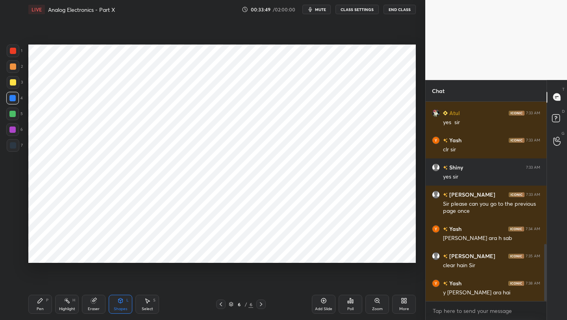
drag, startPoint x: 10, startPoint y: 143, endPoint x: 24, endPoint y: 145, distance: 14.8
click at [10, 143] on div at bounding box center [13, 145] width 6 height 6
click at [15, 131] on div at bounding box center [12, 129] width 6 height 6
drag, startPoint x: 43, startPoint y: 300, endPoint x: 44, endPoint y: 287, distance: 12.4
click at [41, 300] on icon at bounding box center [40, 300] width 6 height 6
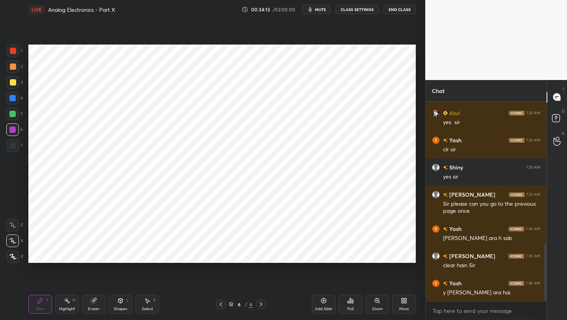
drag, startPoint x: 119, startPoint y: 301, endPoint x: 120, endPoint y: 294, distance: 7.1
click at [119, 300] on icon at bounding box center [121, 300] width 4 height 5
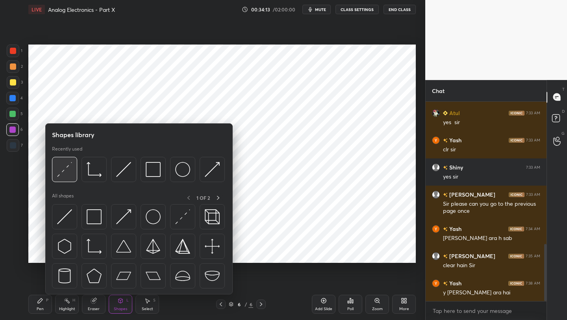
click at [59, 166] on img at bounding box center [64, 169] width 15 height 15
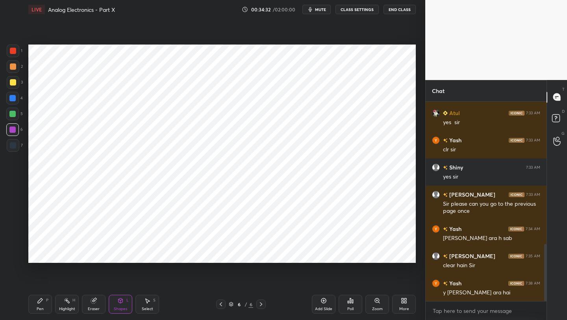
click at [117, 305] on div "Shapes L" at bounding box center [121, 304] width 24 height 19
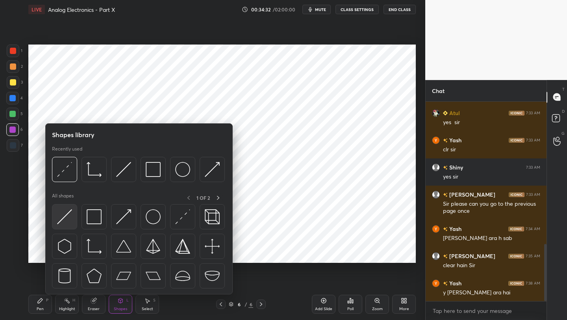
click at [57, 215] on img at bounding box center [64, 216] width 15 height 15
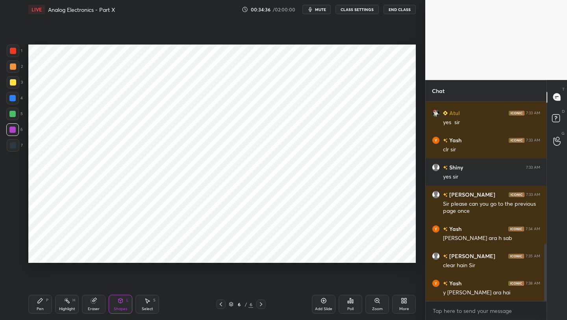
click at [119, 306] on div "Shapes L" at bounding box center [121, 304] width 24 height 19
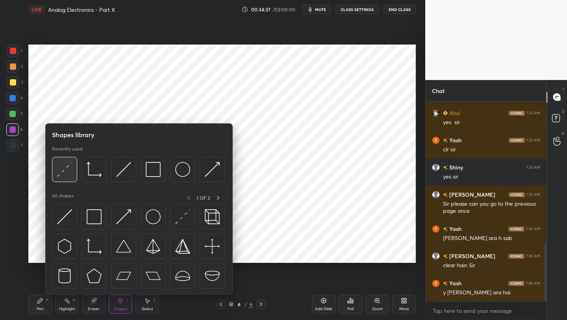
click at [67, 167] on img at bounding box center [64, 169] width 15 height 15
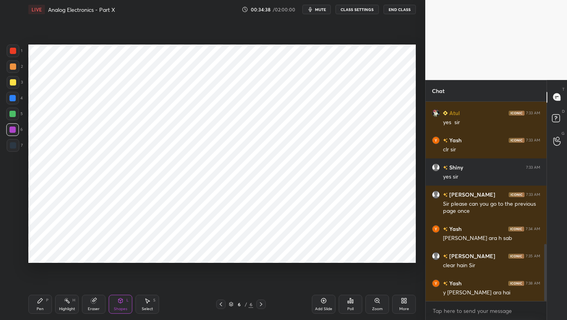
drag, startPoint x: 17, startPoint y: 146, endPoint x: 28, endPoint y: 145, distance: 11.1
click at [17, 146] on div at bounding box center [13, 145] width 13 height 13
click at [39, 306] on div "Pen P" at bounding box center [40, 304] width 24 height 19
click at [120, 304] on div "Shapes L" at bounding box center [121, 304] width 24 height 19
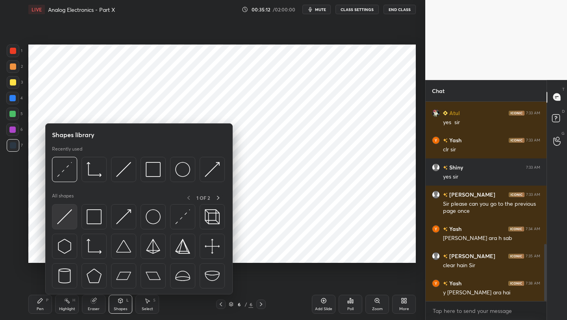
click at [70, 219] on img at bounding box center [64, 216] width 15 height 15
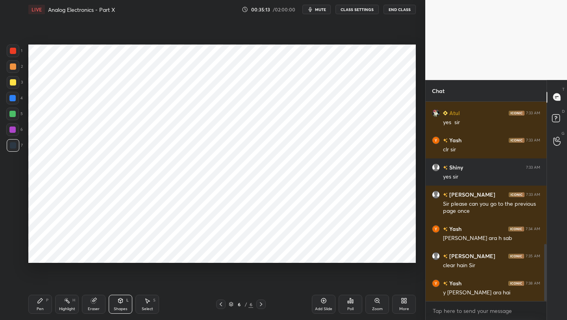
click at [15, 148] on div at bounding box center [13, 145] width 13 height 13
click at [115, 298] on div "Shapes L" at bounding box center [121, 304] width 24 height 19
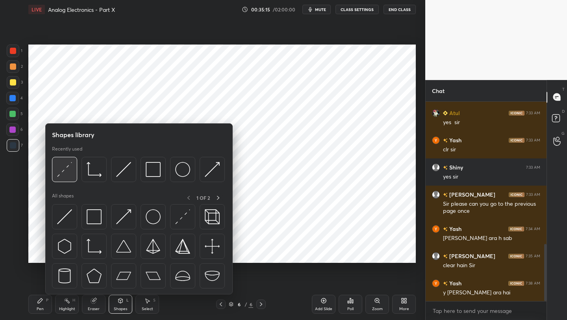
click at [62, 165] on img at bounding box center [64, 169] width 15 height 15
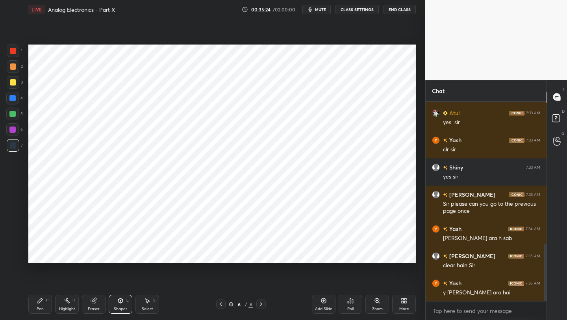
drag, startPoint x: 40, startPoint y: 303, endPoint x: 38, endPoint y: 299, distance: 4.6
click at [38, 302] on icon at bounding box center [40, 300] width 6 height 6
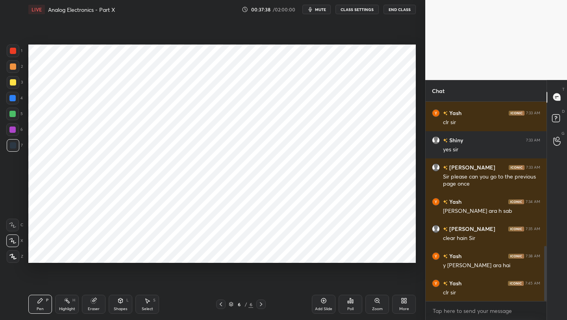
click at [117, 304] on div "Shapes L" at bounding box center [121, 304] width 24 height 19
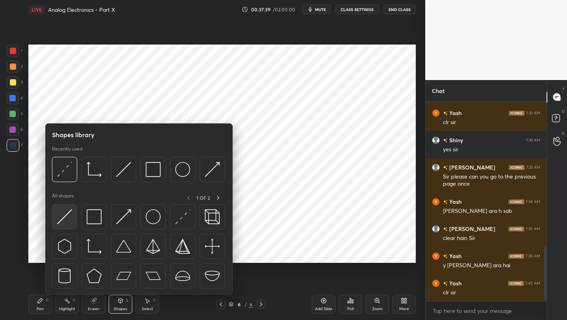
click at [59, 216] on img at bounding box center [64, 216] width 15 height 15
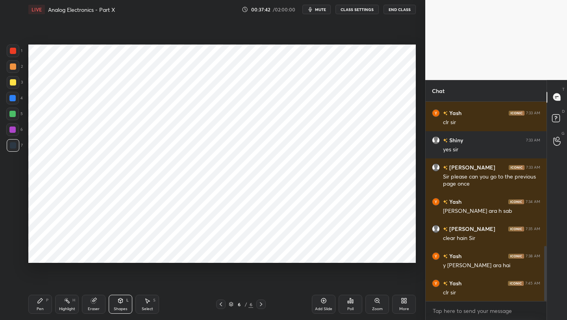
drag, startPoint x: 9, startPoint y: 130, endPoint x: 15, endPoint y: 128, distance: 6.2
click at [10, 130] on div at bounding box center [12, 129] width 6 height 6
click at [41, 305] on div "Pen P" at bounding box center [40, 304] width 24 height 19
drag, startPoint x: 10, startPoint y: 150, endPoint x: 18, endPoint y: 153, distance: 7.8
click at [10, 150] on div at bounding box center [13, 145] width 13 height 13
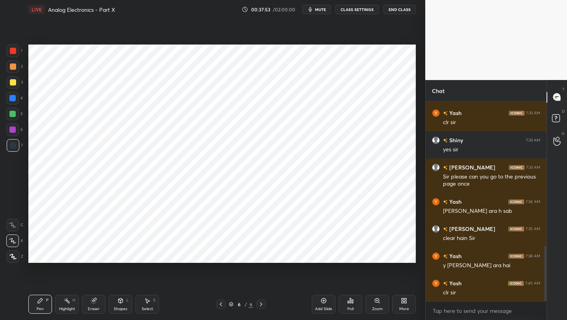
click at [117, 304] on div "Shapes L" at bounding box center [121, 304] width 24 height 19
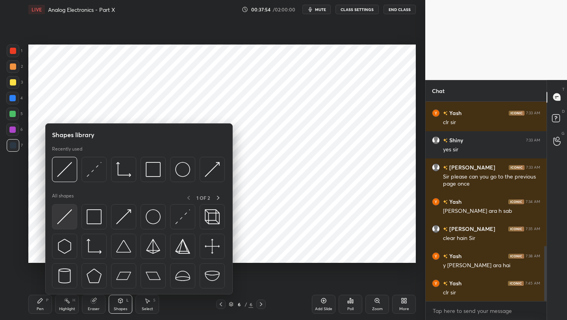
click at [70, 219] on img at bounding box center [64, 216] width 15 height 15
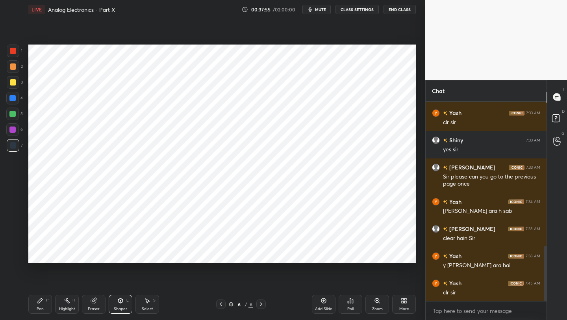
click at [11, 143] on div at bounding box center [13, 145] width 6 height 6
click at [221, 302] on icon at bounding box center [221, 304] width 6 height 6
click at [259, 302] on icon at bounding box center [261, 304] width 6 height 6
click at [115, 303] on div "Shapes L" at bounding box center [121, 304] width 24 height 19
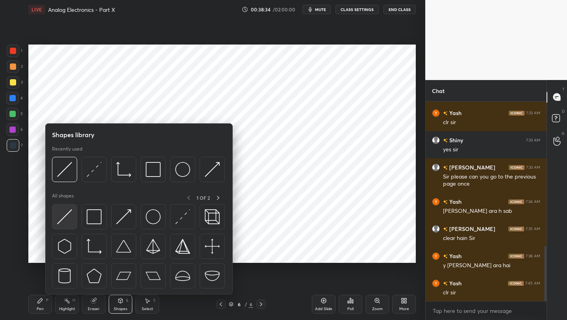
click at [68, 215] on img at bounding box center [64, 216] width 15 height 15
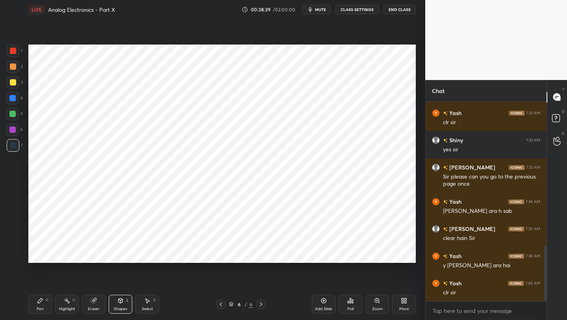
click at [39, 309] on div "Pen" at bounding box center [40, 309] width 7 height 4
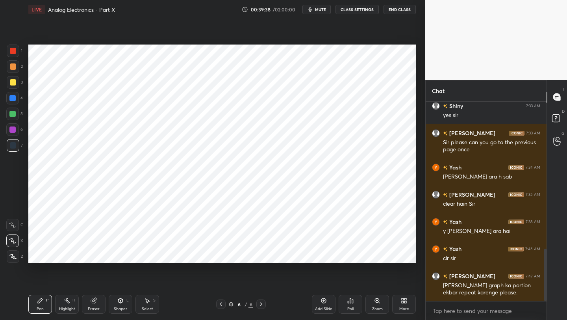
click at [218, 304] on icon at bounding box center [221, 304] width 6 height 6
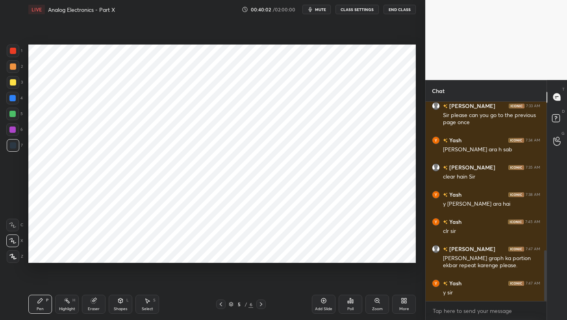
click at [260, 306] on icon at bounding box center [261, 304] width 6 height 6
click at [322, 303] on icon at bounding box center [323, 300] width 6 height 6
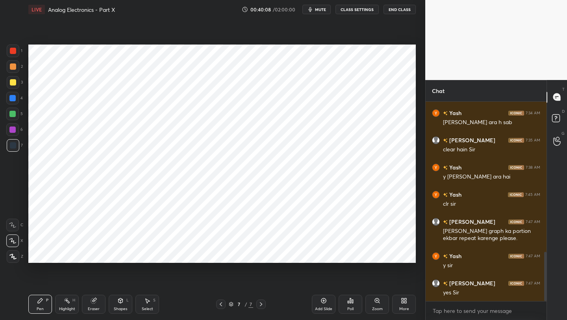
click at [117, 302] on div "Shapes L" at bounding box center [121, 304] width 24 height 19
drag, startPoint x: 41, startPoint y: 307, endPoint x: 43, endPoint y: 270, distance: 37.1
click at [40, 307] on div "Pen" at bounding box center [40, 309] width 7 height 4
click at [15, 102] on div at bounding box center [12, 98] width 13 height 13
click at [13, 130] on div at bounding box center [12, 129] width 6 height 6
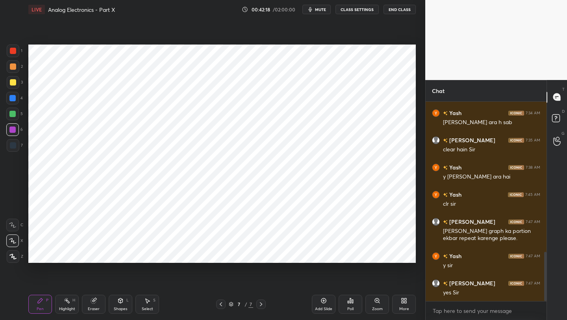
drag, startPoint x: 12, startPoint y: 144, endPoint x: 14, endPoint y: 159, distance: 15.1
click at [12, 144] on div at bounding box center [13, 145] width 6 height 6
click at [325, 303] on div "Add Slide" at bounding box center [324, 304] width 24 height 19
click at [220, 303] on icon at bounding box center [221, 304] width 6 height 6
click at [220, 302] on icon at bounding box center [221, 304] width 6 height 6
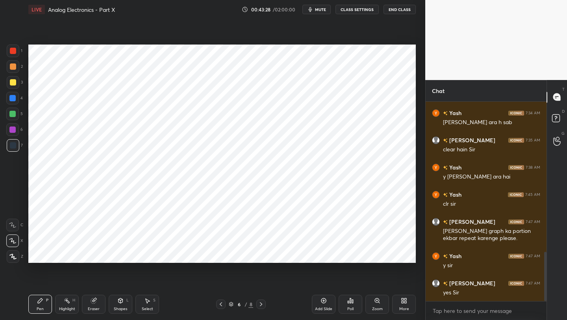
click at [222, 301] on icon at bounding box center [221, 304] width 6 height 6
click at [264, 302] on icon at bounding box center [261, 304] width 6 height 6
click at [263, 302] on icon at bounding box center [261, 304] width 6 height 6
click at [262, 302] on icon at bounding box center [261, 304] width 6 height 6
click at [117, 303] on icon at bounding box center [120, 300] width 6 height 6
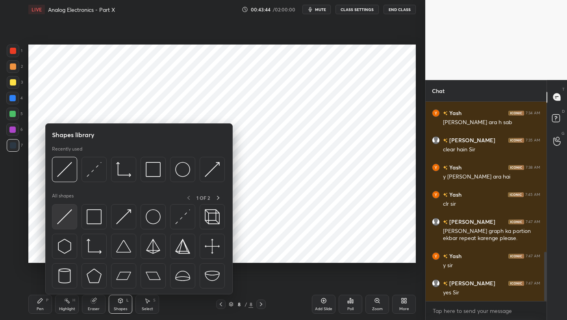
click at [70, 217] on img at bounding box center [64, 216] width 15 height 15
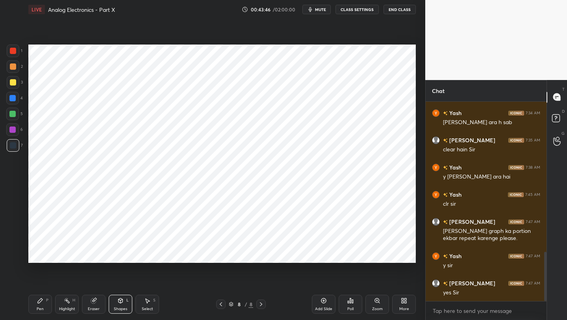
drag, startPoint x: 120, startPoint y: 302, endPoint x: 118, endPoint y: 296, distance: 5.7
click at [119, 302] on icon at bounding box center [121, 300] width 4 height 5
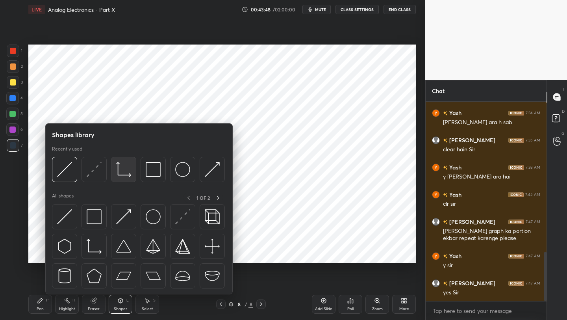
click at [121, 170] on img at bounding box center [123, 169] width 15 height 15
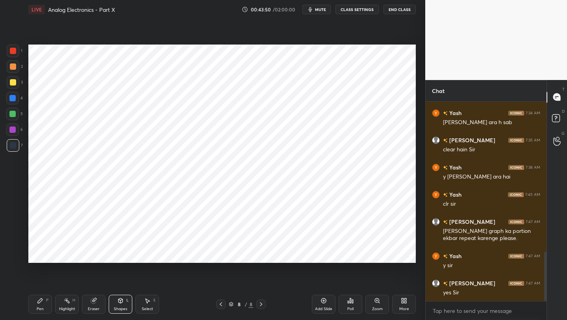
drag, startPoint x: 41, startPoint y: 298, endPoint x: 41, endPoint y: 283, distance: 15.8
click at [41, 298] on div "Pen P" at bounding box center [40, 304] width 24 height 19
drag, startPoint x: 92, startPoint y: 306, endPoint x: 96, endPoint y: 301, distance: 6.2
click at [91, 307] on div "Eraser" at bounding box center [94, 309] width 12 height 4
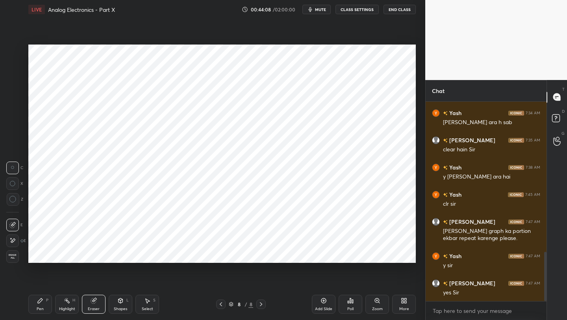
click at [121, 304] on div "Shapes L" at bounding box center [121, 304] width 24 height 19
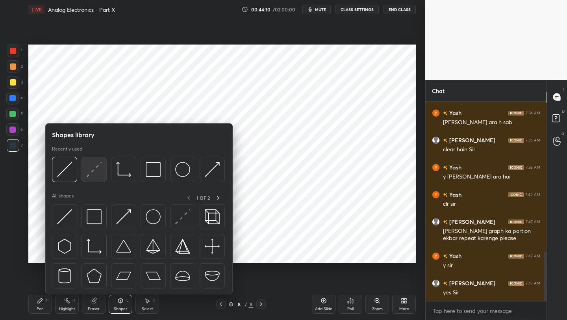
click at [98, 173] on img at bounding box center [94, 169] width 15 height 15
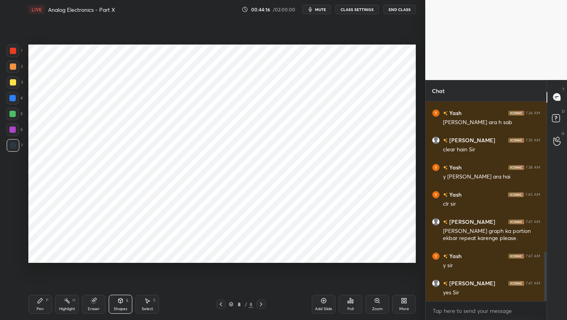
click at [9, 111] on div at bounding box center [12, 113] width 13 height 13
click at [119, 302] on icon at bounding box center [121, 300] width 4 height 5
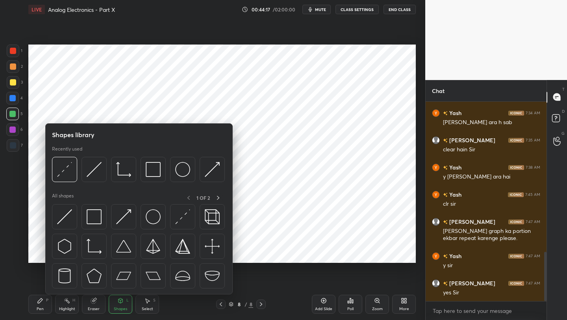
click at [78, 217] on div at bounding box center [139, 248] width 174 height 89
click at [64, 223] on div at bounding box center [64, 216] width 25 height 25
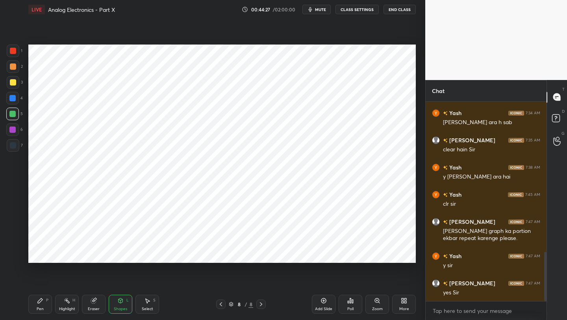
drag, startPoint x: 44, startPoint y: 301, endPoint x: 46, endPoint y: 292, distance: 9.1
click at [44, 300] on div "Pen P" at bounding box center [40, 304] width 24 height 19
click at [15, 112] on div at bounding box center [12, 114] width 6 height 6
drag, startPoint x: 37, startPoint y: 306, endPoint x: 34, endPoint y: 297, distance: 10.0
click at [35, 303] on div "Pen P" at bounding box center [40, 304] width 24 height 19
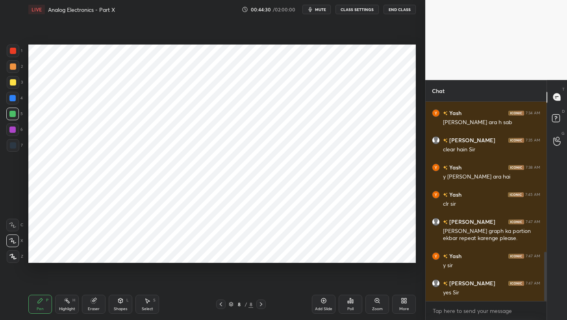
click at [17, 96] on div at bounding box center [12, 98] width 13 height 13
click at [20, 53] on div "1" at bounding box center [15, 50] width 16 height 13
click at [222, 304] on icon at bounding box center [221, 304] width 6 height 6
click at [223, 304] on icon at bounding box center [221, 304] width 6 height 6
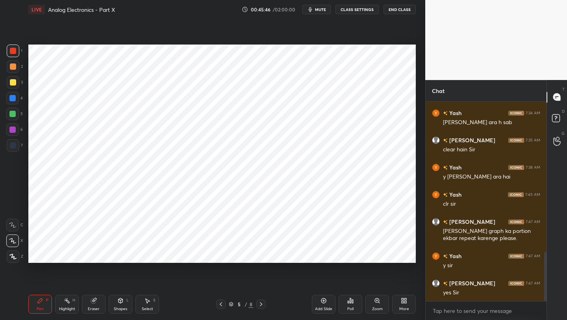
click at [222, 303] on icon at bounding box center [221, 304] width 6 height 6
click at [259, 303] on icon at bounding box center [261, 304] width 6 height 6
click at [260, 302] on icon at bounding box center [261, 304] width 6 height 6
click at [261, 300] on div at bounding box center [260, 303] width 9 height 9
click at [261, 299] on div at bounding box center [260, 303] width 9 height 9
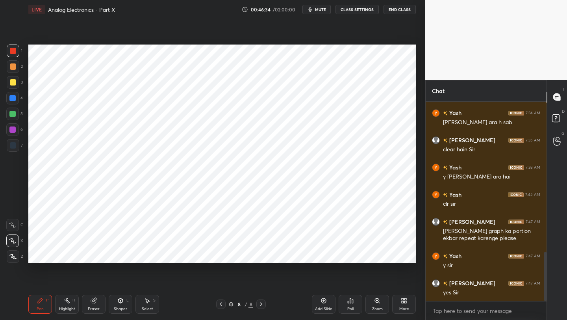
click at [115, 302] on div "Shapes L" at bounding box center [121, 304] width 24 height 19
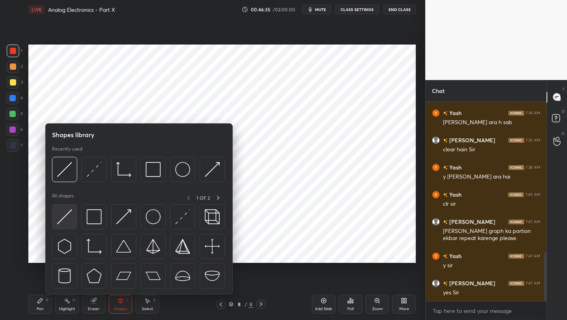
click at [63, 217] on img at bounding box center [64, 216] width 15 height 15
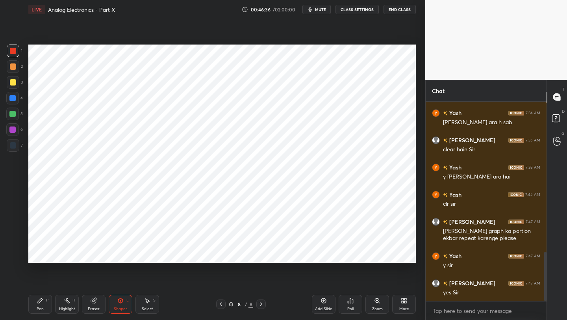
click at [11, 97] on div at bounding box center [12, 98] width 6 height 6
click at [35, 304] on div "Pen P" at bounding box center [40, 304] width 24 height 19
drag, startPoint x: 35, startPoint y: 304, endPoint x: 33, endPoint y: 267, distance: 36.7
click at [33, 301] on div "Pen P" at bounding box center [40, 304] width 24 height 19
click at [18, 118] on div at bounding box center [12, 113] width 13 height 13
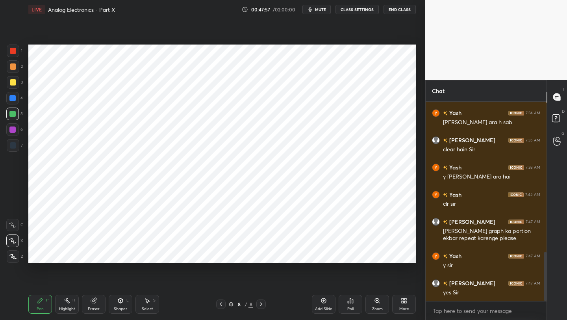
click at [222, 304] on icon at bounding box center [221, 304] width 6 height 6
click at [224, 304] on div at bounding box center [220, 303] width 9 height 9
click at [261, 304] on icon at bounding box center [261, 304] width 6 height 6
click at [260, 302] on icon at bounding box center [261, 304] width 6 height 6
click at [120, 300] on icon at bounding box center [120, 300] width 6 height 6
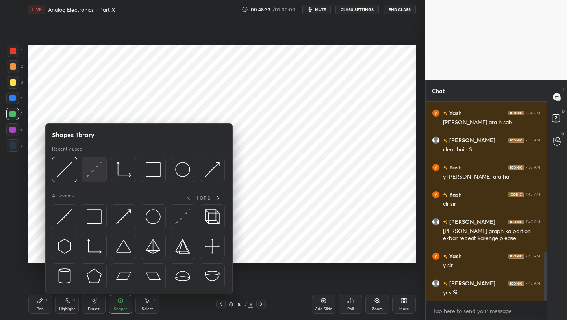
click at [87, 178] on div at bounding box center [94, 169] width 25 height 25
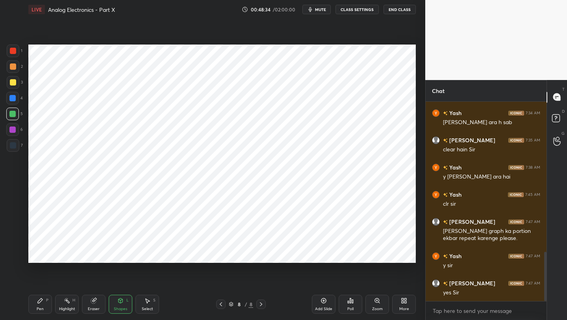
click at [7, 146] on div at bounding box center [13, 145] width 13 height 13
click at [226, 302] on div "8 / 8" at bounding box center [241, 303] width 50 height 9
click at [222, 302] on icon at bounding box center [221, 304] width 6 height 6
click at [222, 305] on icon at bounding box center [221, 304] width 6 height 6
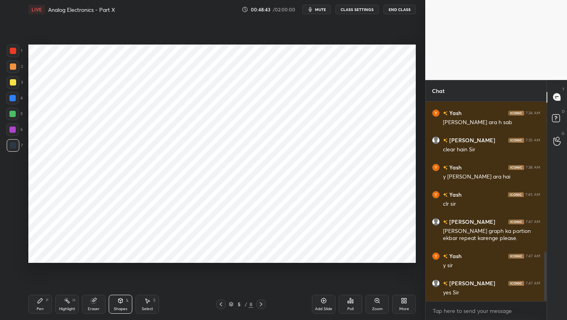
drag, startPoint x: 221, startPoint y: 306, endPoint x: 220, endPoint y: 296, distance: 9.1
click at [221, 306] on icon at bounding box center [221, 304] width 6 height 6
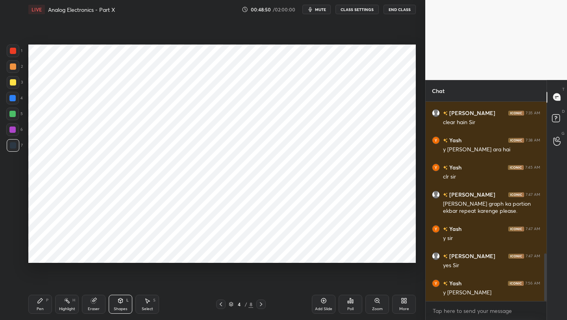
click at [261, 302] on icon at bounding box center [261, 304] width 6 height 6
click at [259, 304] on icon at bounding box center [261, 304] width 6 height 6
click at [258, 305] on icon at bounding box center [261, 304] width 6 height 6
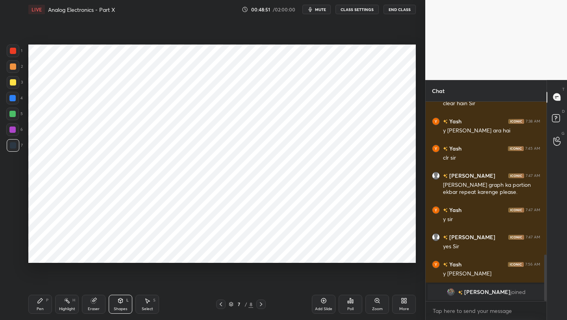
click at [259, 306] on icon at bounding box center [261, 304] width 6 height 6
click at [261, 303] on icon at bounding box center [261, 304] width 6 height 6
click at [261, 305] on icon at bounding box center [261, 304] width 6 height 6
click at [323, 303] on icon at bounding box center [323, 300] width 6 height 6
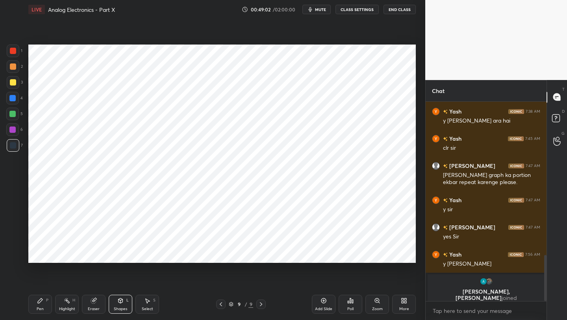
click at [37, 304] on div "Pen P" at bounding box center [40, 304] width 24 height 19
click at [220, 305] on icon at bounding box center [221, 304] width 6 height 6
click at [260, 304] on icon at bounding box center [261, 304] width 6 height 6
click at [221, 304] on icon at bounding box center [221, 304] width 6 height 6
click at [222, 303] on icon at bounding box center [221, 304] width 6 height 6
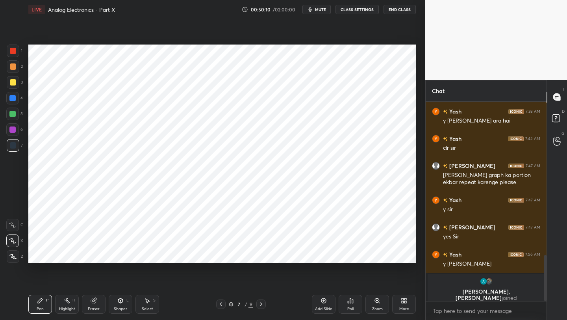
click at [219, 304] on icon at bounding box center [221, 304] width 6 height 6
click at [220, 304] on icon at bounding box center [221, 304] width 2 height 4
click at [219, 305] on icon at bounding box center [221, 304] width 6 height 6
click at [262, 304] on icon at bounding box center [261, 304] width 6 height 6
click at [261, 304] on icon at bounding box center [261, 304] width 6 height 6
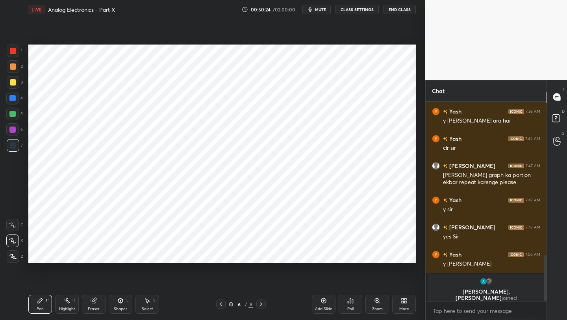
click at [261, 304] on icon at bounding box center [261, 304] width 6 height 6
click at [261, 303] on icon at bounding box center [261, 304] width 6 height 6
click at [261, 304] on icon at bounding box center [261, 304] width 6 height 6
click at [219, 303] on icon at bounding box center [221, 304] width 6 height 6
click at [219, 304] on icon at bounding box center [221, 304] width 6 height 6
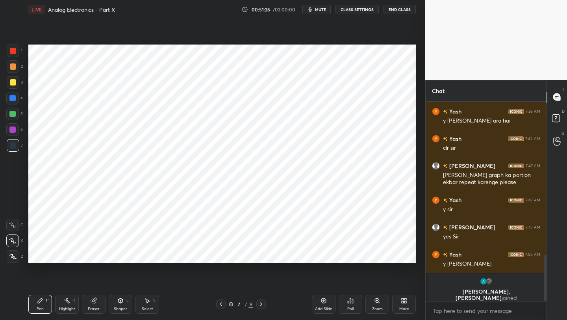
click at [220, 304] on icon at bounding box center [221, 304] width 6 height 6
click at [221, 304] on icon at bounding box center [221, 304] width 6 height 6
click at [220, 304] on icon at bounding box center [221, 304] width 6 height 6
click at [16, 145] on div at bounding box center [13, 145] width 6 height 6
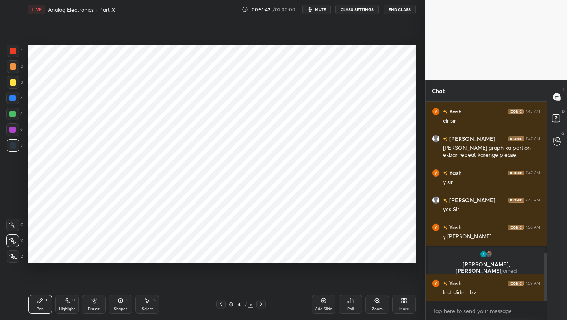
click at [259, 302] on icon at bounding box center [261, 304] width 6 height 6
click at [260, 302] on icon at bounding box center [261, 304] width 2 height 4
click at [260, 303] on icon at bounding box center [261, 304] width 6 height 6
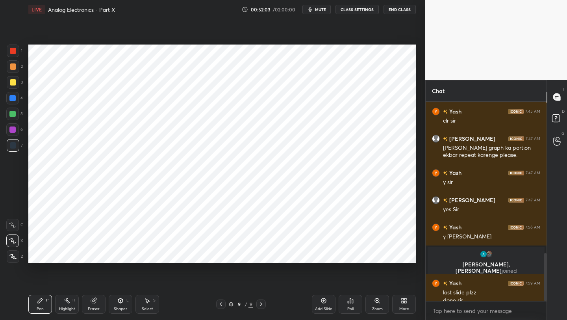
scroll to position [632, 0]
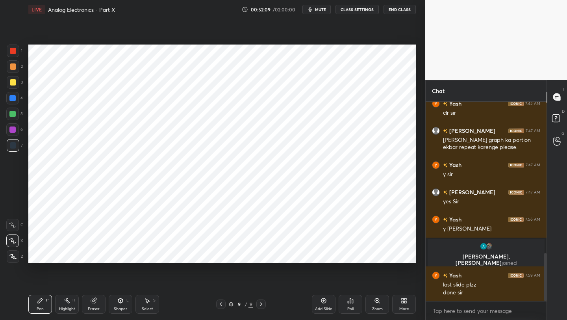
click at [219, 307] on div at bounding box center [220, 303] width 9 height 9
click at [219, 304] on icon at bounding box center [221, 304] width 6 height 6
click at [218, 305] on icon at bounding box center [221, 304] width 6 height 6
click at [221, 307] on div at bounding box center [220, 303] width 9 height 9
click at [221, 304] on icon at bounding box center [221, 304] width 6 height 6
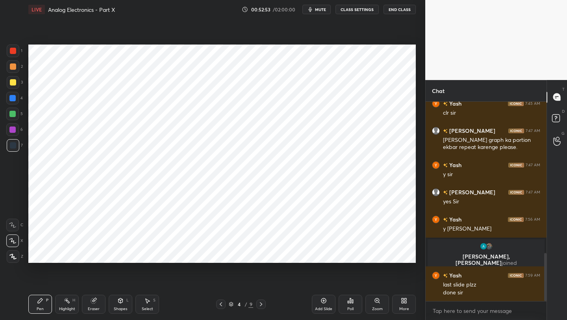
click at [262, 301] on icon at bounding box center [261, 304] width 6 height 6
click at [261, 302] on icon at bounding box center [261, 304] width 6 height 6
click at [260, 302] on icon at bounding box center [261, 304] width 6 height 6
click at [259, 303] on icon at bounding box center [261, 304] width 6 height 6
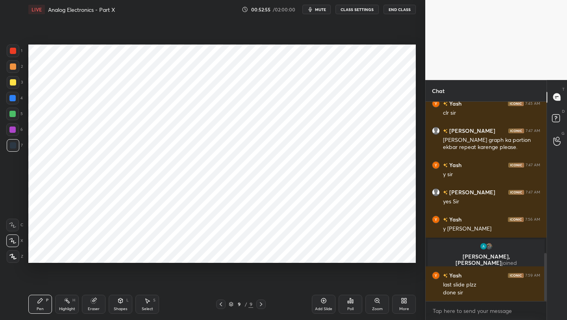
click at [259, 303] on icon at bounding box center [261, 304] width 6 height 6
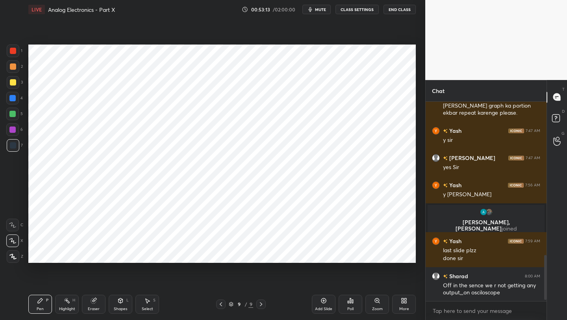
scroll to position [685, 0]
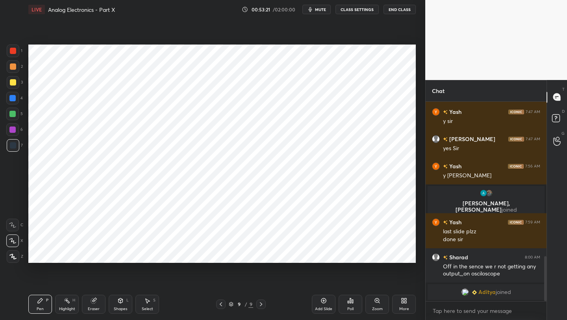
click at [220, 304] on icon at bounding box center [221, 304] width 6 height 6
click at [220, 305] on icon at bounding box center [221, 304] width 6 height 6
click at [221, 305] on icon at bounding box center [221, 304] width 2 height 4
click at [221, 304] on icon at bounding box center [221, 304] width 6 height 6
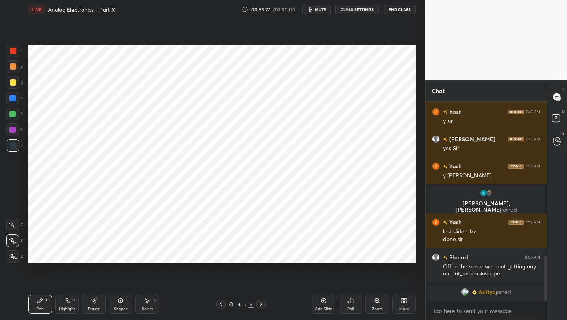
click at [262, 302] on icon at bounding box center [261, 304] width 6 height 6
click at [263, 301] on icon at bounding box center [261, 304] width 6 height 6
click at [261, 304] on icon at bounding box center [261, 304] width 6 height 6
click at [262, 303] on icon at bounding box center [261, 304] width 6 height 6
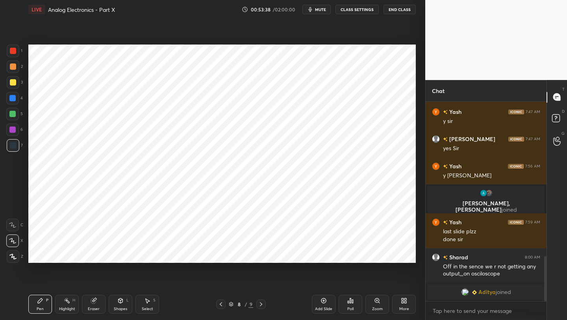
click at [262, 303] on icon at bounding box center [261, 304] width 6 height 6
click at [262, 305] on icon at bounding box center [261, 304] width 6 height 6
click at [319, 301] on div "Add Slide" at bounding box center [324, 304] width 24 height 19
drag, startPoint x: 122, startPoint y: 304, endPoint x: 122, endPoint y: 296, distance: 7.9
click at [122, 304] on div "Shapes L" at bounding box center [121, 304] width 24 height 19
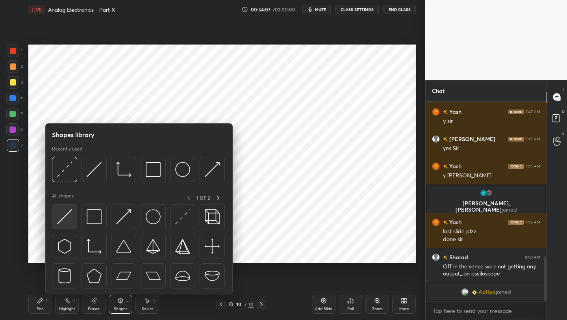
click at [70, 214] on img at bounding box center [64, 216] width 15 height 15
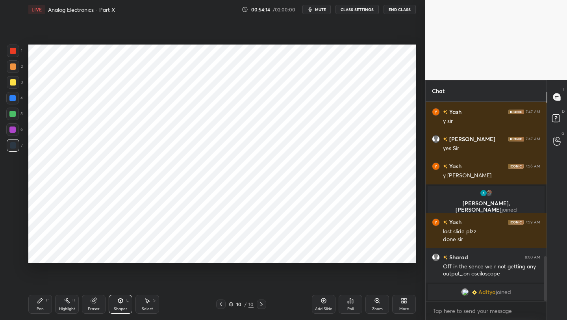
click at [45, 299] on div "Pen P" at bounding box center [40, 304] width 24 height 19
click at [120, 303] on icon at bounding box center [120, 300] width 6 height 6
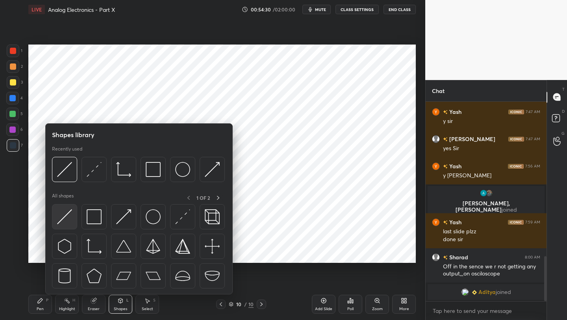
click at [67, 219] on img at bounding box center [64, 216] width 15 height 15
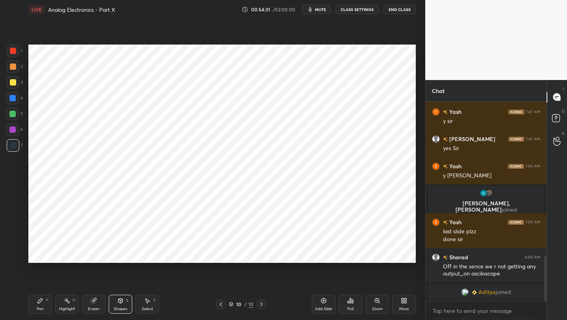
drag, startPoint x: 43, startPoint y: 303, endPoint x: 42, endPoint y: 289, distance: 13.8
click at [42, 302] on icon at bounding box center [40, 300] width 6 height 6
click at [116, 300] on div "Shapes L" at bounding box center [121, 304] width 24 height 19
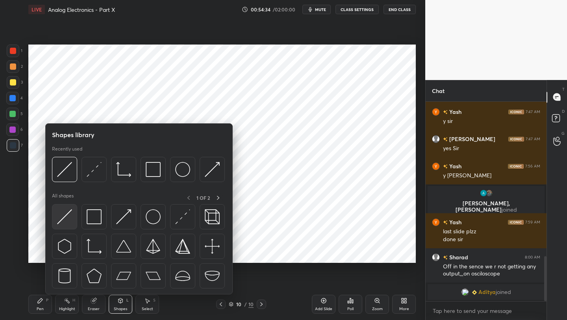
click at [63, 215] on img at bounding box center [64, 216] width 15 height 15
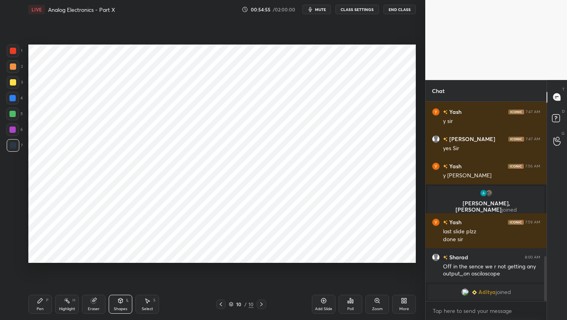
drag, startPoint x: 41, startPoint y: 300, endPoint x: 43, endPoint y: 291, distance: 9.7
click at [43, 297] on div "Pen P" at bounding box center [40, 304] width 24 height 19
click at [91, 301] on icon at bounding box center [93, 300] width 5 height 5
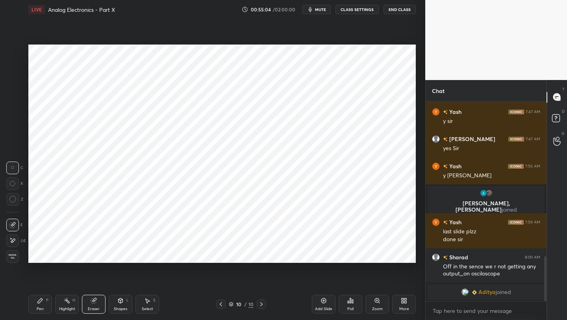
drag, startPoint x: 42, startPoint y: 296, endPoint x: 47, endPoint y: 270, distance: 26.4
click at [43, 296] on div "Pen P" at bounding box center [40, 304] width 24 height 19
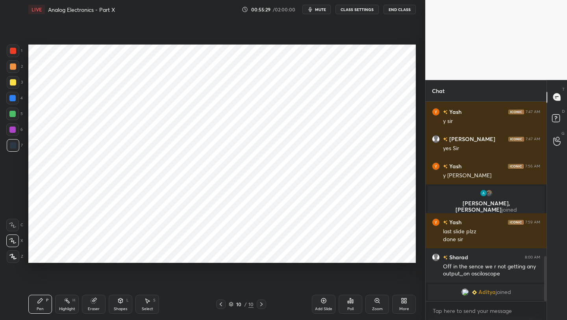
click at [15, 98] on div at bounding box center [12, 98] width 6 height 6
click at [97, 304] on div "Eraser" at bounding box center [94, 304] width 24 height 19
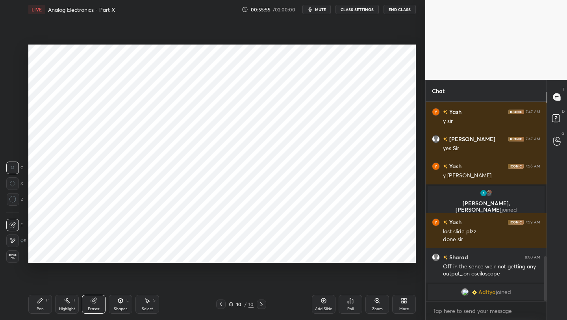
drag, startPoint x: 40, startPoint y: 311, endPoint x: 40, endPoint y: 305, distance: 5.5
click at [40, 311] on div "Pen" at bounding box center [40, 309] width 7 height 4
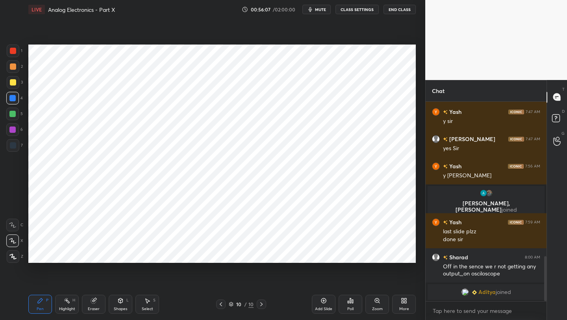
click at [14, 52] on div at bounding box center [13, 51] width 6 height 6
click at [260, 304] on icon at bounding box center [261, 304] width 6 height 6
click at [221, 305] on icon at bounding box center [221, 304] width 6 height 6
click at [220, 306] on icon at bounding box center [221, 304] width 6 height 6
click at [263, 306] on icon at bounding box center [261, 304] width 6 height 6
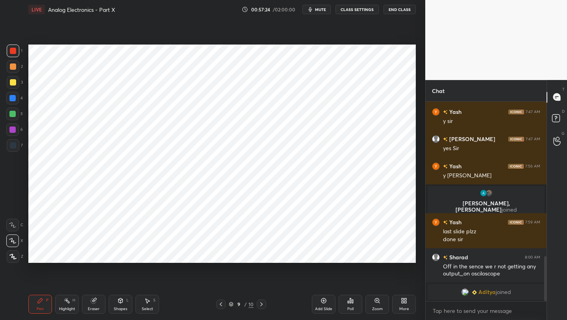
click at [263, 306] on icon at bounding box center [261, 304] width 6 height 6
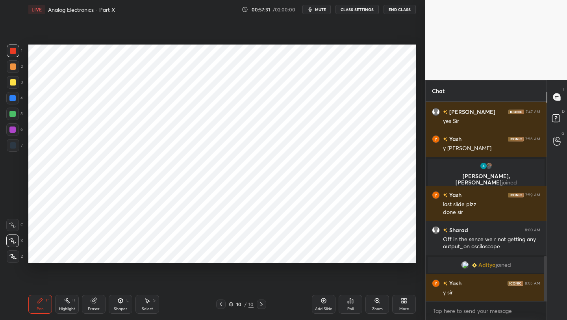
scroll to position [708, 0]
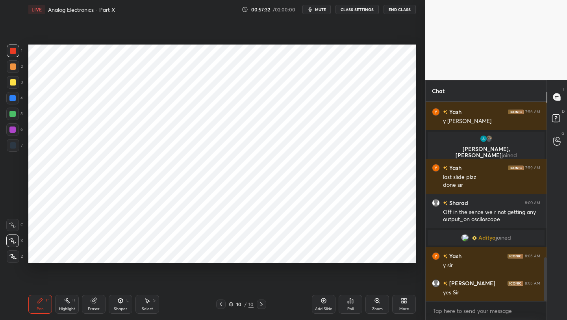
click at [221, 304] on icon at bounding box center [221, 304] width 6 height 6
click at [220, 306] on icon at bounding box center [221, 304] width 6 height 6
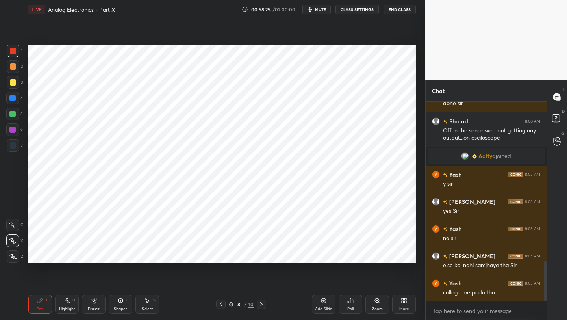
scroll to position [817, 0]
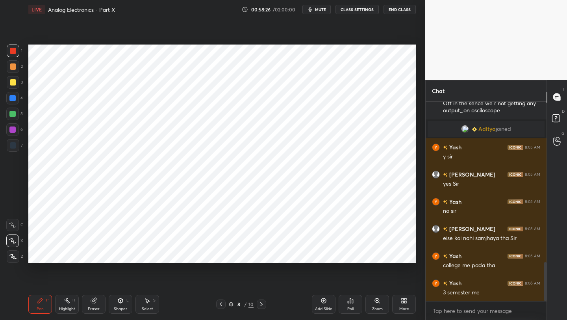
click at [219, 307] on icon at bounding box center [221, 304] width 6 height 6
click at [220, 306] on icon at bounding box center [221, 304] width 6 height 6
click at [261, 304] on icon at bounding box center [261, 304] width 2 height 4
click at [262, 305] on icon at bounding box center [261, 304] width 6 height 6
click at [261, 305] on icon at bounding box center [261, 304] width 6 height 6
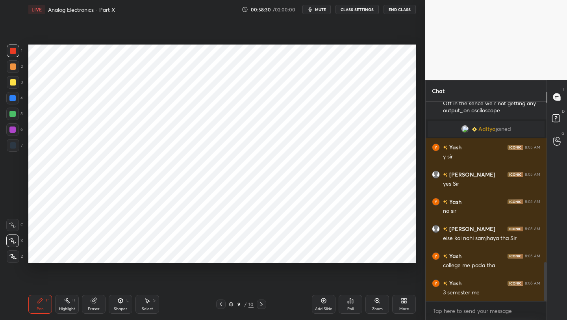
click at [262, 304] on icon at bounding box center [261, 304] width 6 height 6
click at [263, 304] on icon at bounding box center [261, 304] width 6 height 6
click at [324, 302] on icon at bounding box center [323, 300] width 6 height 6
click at [45, 303] on div "Pen P" at bounding box center [40, 304] width 24 height 19
click at [12, 144] on div at bounding box center [13, 145] width 6 height 6
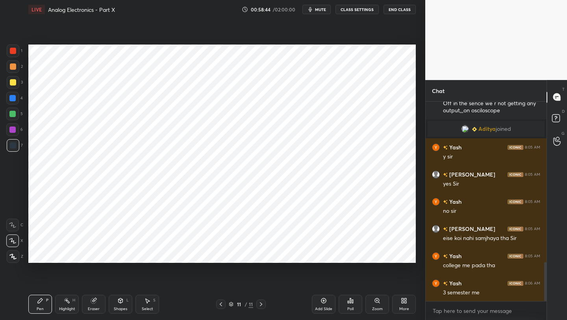
scroll to position [844, 0]
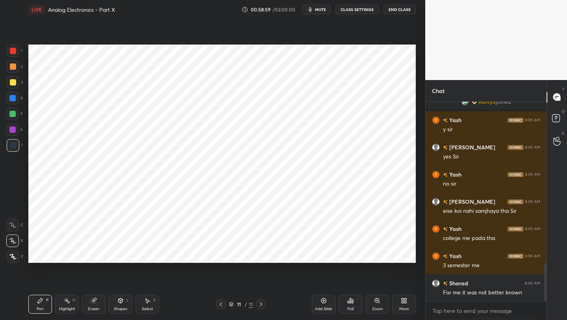
click at [13, 100] on div at bounding box center [12, 98] width 6 height 6
drag, startPoint x: 119, startPoint y: 304, endPoint x: 116, endPoint y: 301, distance: 4.2
click at [119, 304] on div "Shapes L" at bounding box center [121, 304] width 24 height 19
click at [95, 301] on div "Eraser" at bounding box center [94, 304] width 24 height 19
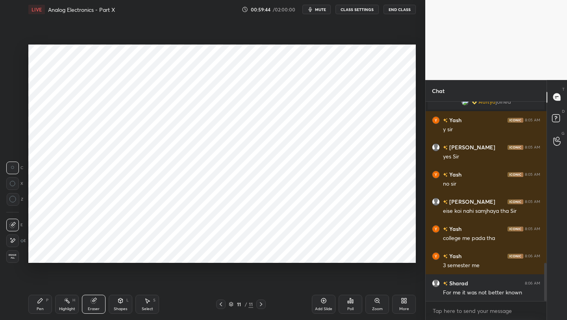
drag, startPoint x: 126, startPoint y: 305, endPoint x: 124, endPoint y: 297, distance: 7.7
click at [126, 305] on div "Shapes L" at bounding box center [121, 304] width 24 height 19
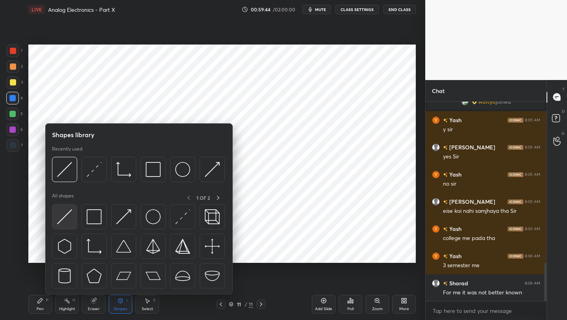
click at [69, 219] on img at bounding box center [64, 216] width 15 height 15
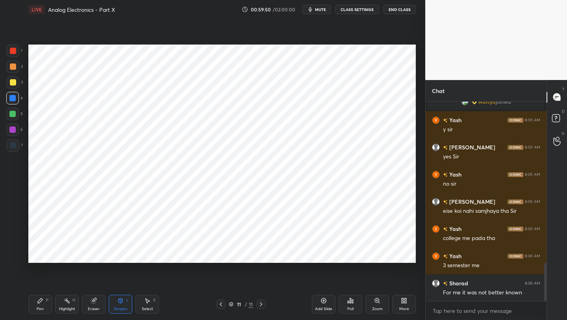
click at [36, 304] on div "Pen P" at bounding box center [40, 304] width 24 height 19
click at [116, 299] on div "Shapes L" at bounding box center [121, 304] width 24 height 19
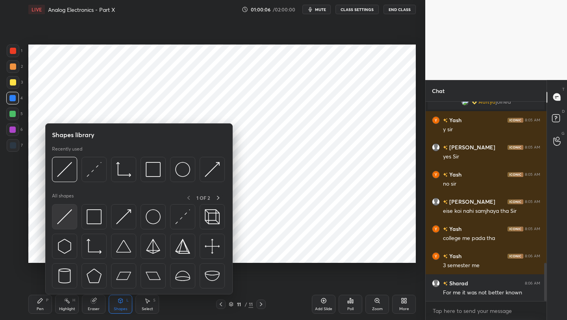
click at [63, 214] on img at bounding box center [64, 216] width 15 height 15
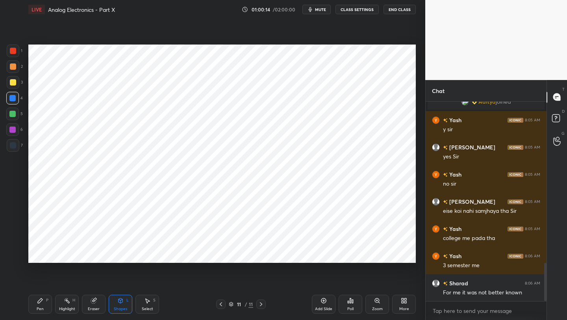
drag, startPoint x: 38, startPoint y: 299, endPoint x: 37, endPoint y: 276, distance: 22.5
click at [38, 299] on icon at bounding box center [40, 300] width 6 height 6
click at [15, 55] on div at bounding box center [13, 50] width 13 height 13
drag, startPoint x: 118, startPoint y: 303, endPoint x: 116, endPoint y: 299, distance: 4.1
click at [116, 303] on div "Shapes L" at bounding box center [121, 304] width 24 height 19
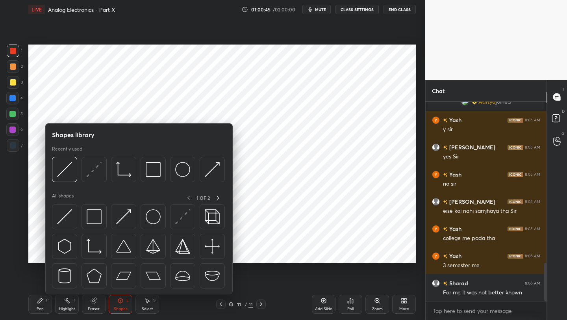
click at [14, 97] on div at bounding box center [12, 98] width 6 height 6
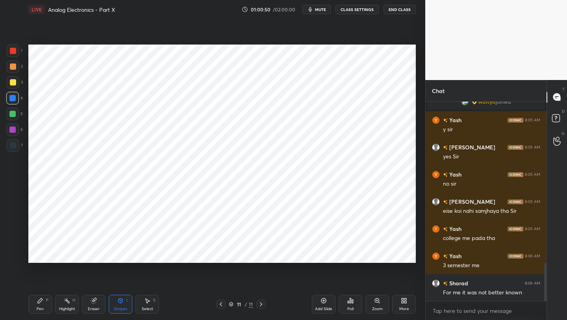
drag, startPoint x: 34, startPoint y: 301, endPoint x: 39, endPoint y: 299, distance: 5.5
click at [36, 301] on div "Pen P" at bounding box center [40, 304] width 24 height 19
click at [117, 304] on div "Shapes L" at bounding box center [121, 304] width 24 height 19
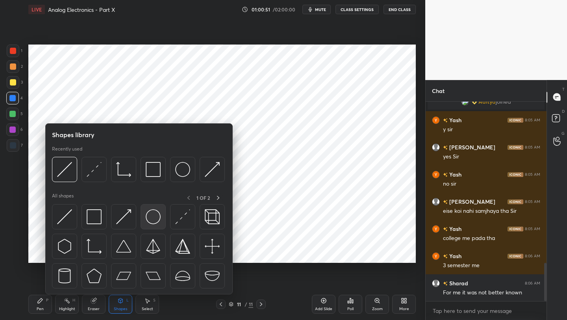
click at [156, 216] on img at bounding box center [153, 216] width 15 height 15
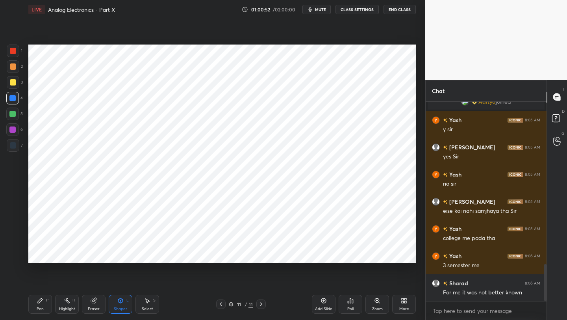
scroll to position [871, 0]
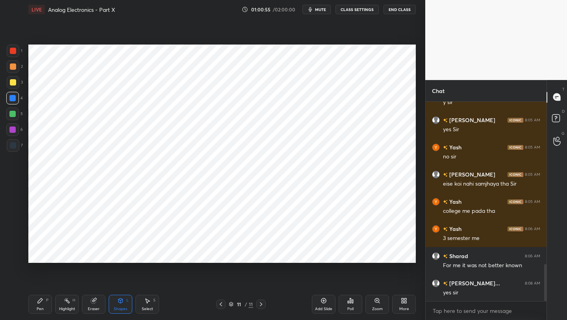
click at [119, 304] on div "Shapes L" at bounding box center [121, 304] width 24 height 19
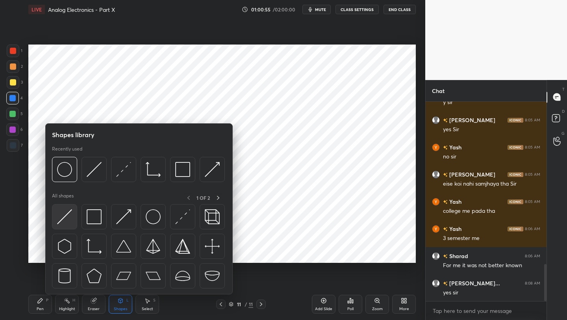
click at [66, 218] on img at bounding box center [64, 216] width 15 height 15
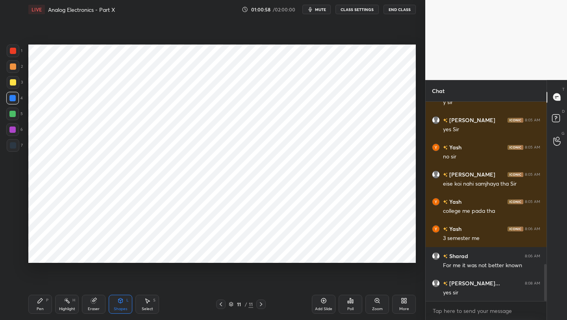
click at [88, 302] on div "Eraser" at bounding box center [94, 304] width 24 height 19
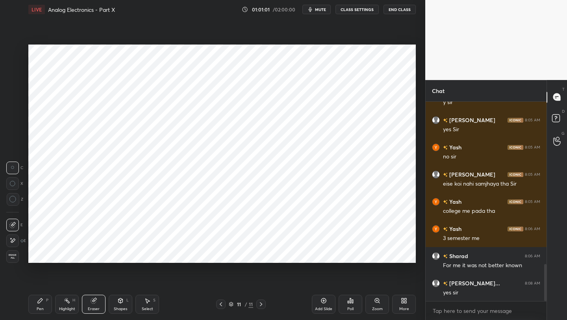
drag, startPoint x: 38, startPoint y: 304, endPoint x: 41, endPoint y: 298, distance: 6.7
click at [38, 304] on div "Pen P" at bounding box center [40, 304] width 24 height 19
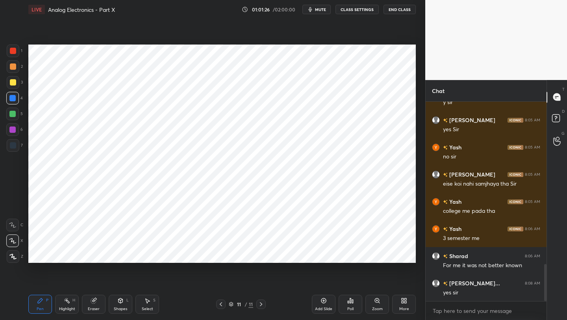
click at [15, 113] on div at bounding box center [12, 114] width 6 height 6
click at [17, 130] on div at bounding box center [12, 129] width 13 height 13
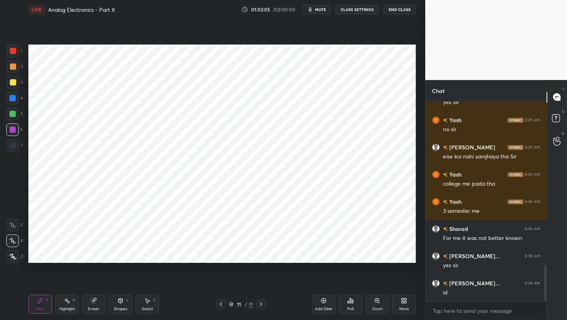
click at [93, 300] on icon at bounding box center [93, 300] width 5 height 5
click at [50, 307] on div "Pen P" at bounding box center [40, 304] width 24 height 19
click at [119, 307] on div "Shapes" at bounding box center [120, 309] width 13 height 4
click at [44, 305] on div "Pen P" at bounding box center [40, 304] width 24 height 19
click at [15, 146] on div at bounding box center [13, 145] width 6 height 6
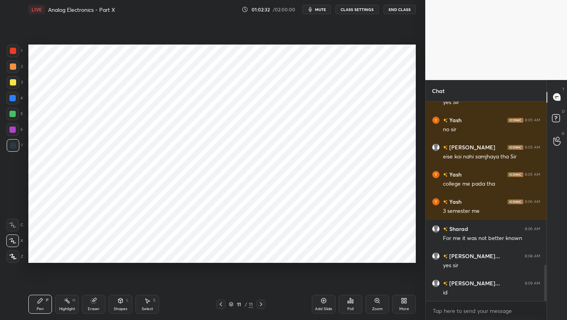
drag, startPoint x: 114, startPoint y: 311, endPoint x: 115, endPoint y: 298, distance: 13.0
click at [113, 309] on div "Shapes L" at bounding box center [121, 304] width 24 height 19
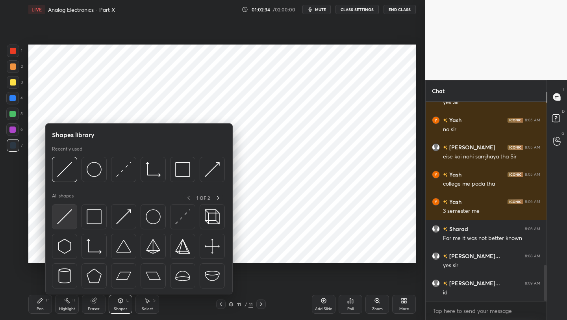
click at [60, 218] on img at bounding box center [64, 216] width 15 height 15
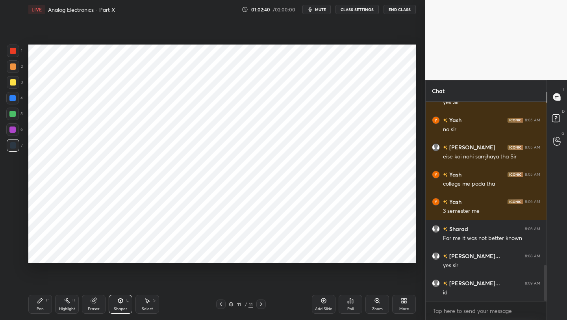
drag, startPoint x: 90, startPoint y: 300, endPoint x: 92, endPoint y: 287, distance: 13.9
click at [87, 300] on div "Eraser" at bounding box center [94, 304] width 24 height 19
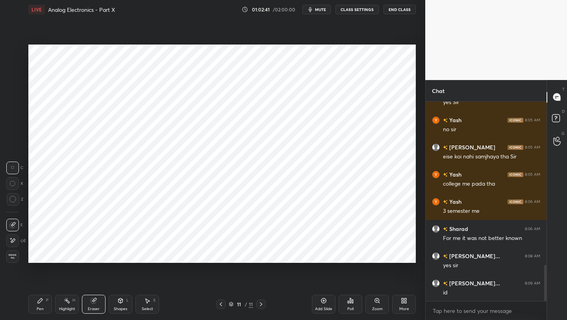
scroll to position [926, 0]
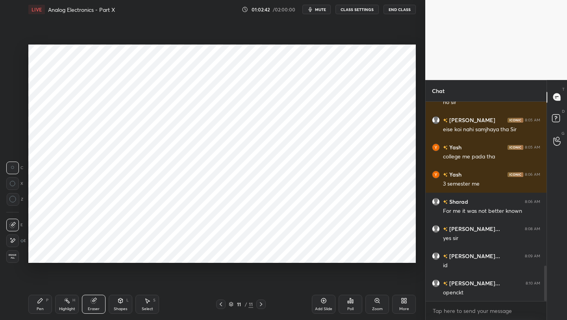
click at [39, 305] on div "Pen P" at bounding box center [40, 304] width 24 height 19
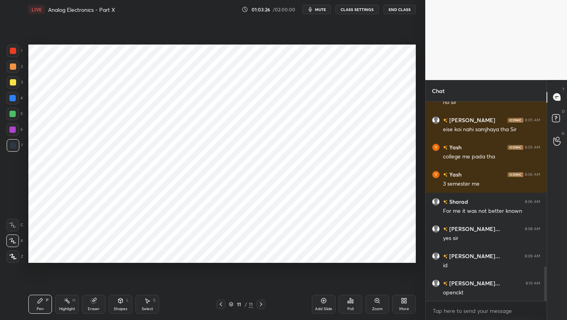
scroll to position [945, 0]
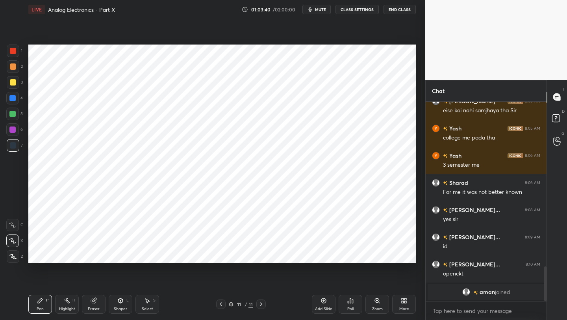
drag, startPoint x: 33, startPoint y: 309, endPoint x: 31, endPoint y: 300, distance: 9.8
click at [33, 306] on div "Pen P" at bounding box center [40, 304] width 24 height 19
drag, startPoint x: 16, startPoint y: 132, endPoint x: 18, endPoint y: 137, distance: 5.9
click at [16, 132] on div at bounding box center [12, 129] width 13 height 13
drag, startPoint x: 326, startPoint y: 300, endPoint x: 331, endPoint y: 293, distance: 8.7
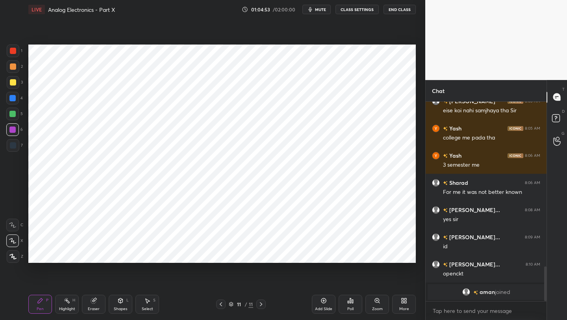
click at [326, 300] on icon at bounding box center [323, 300] width 5 height 5
click at [20, 56] on div "1" at bounding box center [15, 50] width 16 height 13
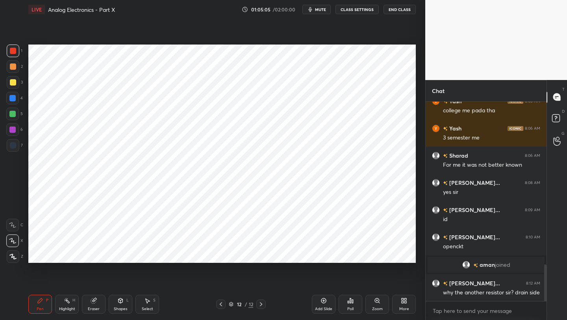
scroll to position [890, 0]
click at [222, 301] on icon at bounding box center [221, 304] width 6 height 6
click at [117, 308] on div "Shapes" at bounding box center [120, 309] width 13 height 4
drag, startPoint x: 93, startPoint y: 301, endPoint x: 94, endPoint y: 286, distance: 15.0
click at [91, 300] on icon at bounding box center [93, 300] width 5 height 5
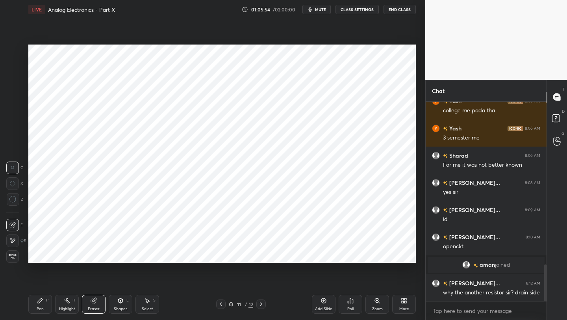
click at [39, 311] on div "Pen" at bounding box center [40, 309] width 7 height 4
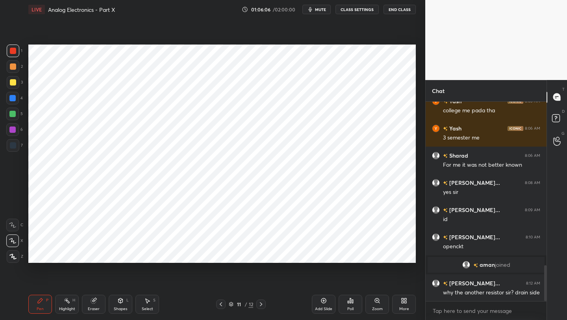
scroll to position [917, 0]
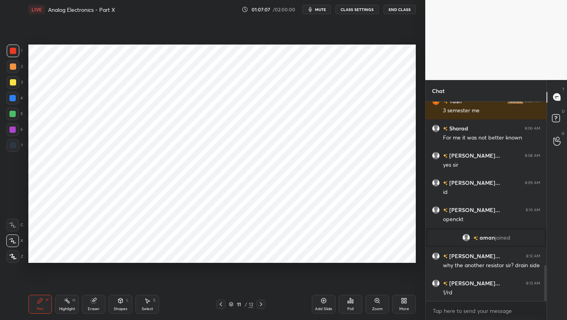
click at [259, 302] on icon at bounding box center [261, 304] width 6 height 6
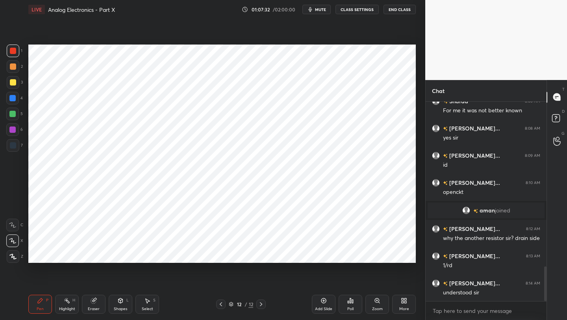
click at [220, 302] on icon at bounding box center [221, 304] width 6 height 6
drag, startPoint x: 93, startPoint y: 303, endPoint x: 106, endPoint y: 264, distance: 41.1
click at [93, 302] on icon at bounding box center [93, 300] width 5 height 5
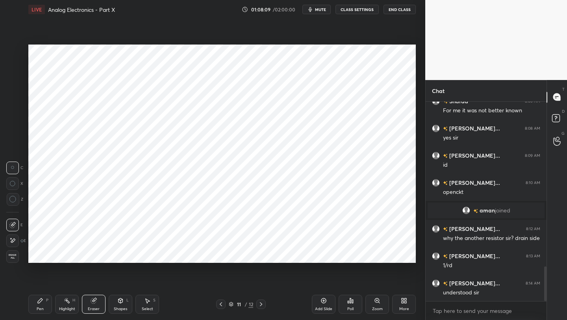
drag, startPoint x: 46, startPoint y: 283, endPoint x: 47, endPoint y: 288, distance: 5.4
click at [47, 285] on div "Setting up your live class Poll for secs No correct answer Start poll" at bounding box center [222, 153] width 394 height 269
drag, startPoint x: 40, startPoint y: 305, endPoint x: 37, endPoint y: 289, distance: 15.9
click at [39, 304] on div "Pen P" at bounding box center [40, 304] width 24 height 19
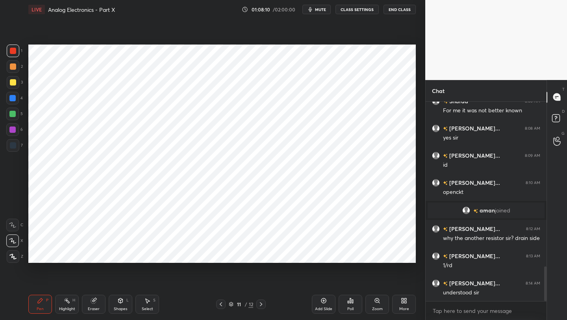
click at [17, 101] on div at bounding box center [12, 98] width 13 height 13
click at [261, 302] on icon at bounding box center [261, 304] width 6 height 6
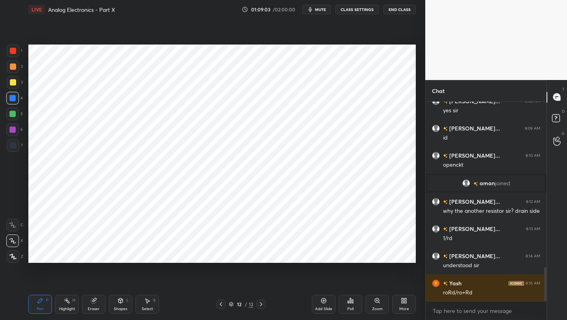
click at [221, 304] on icon at bounding box center [221, 304] width 6 height 6
drag, startPoint x: 258, startPoint y: 302, endPoint x: 260, endPoint y: 296, distance: 6.2
click at [258, 302] on icon at bounding box center [261, 304] width 6 height 6
drag, startPoint x: 13, startPoint y: 52, endPoint x: 27, endPoint y: 54, distance: 14.8
click at [13, 52] on div at bounding box center [13, 51] width 6 height 6
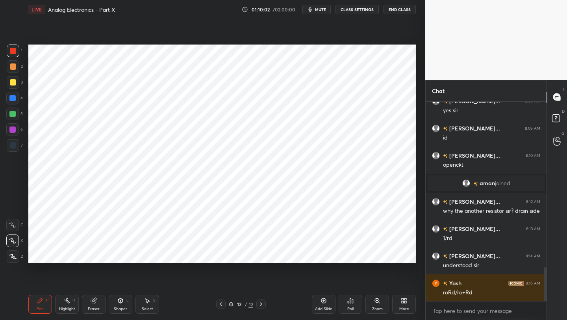
click at [220, 304] on icon at bounding box center [221, 304] width 6 height 6
drag, startPoint x: 259, startPoint y: 302, endPoint x: 263, endPoint y: 298, distance: 4.7
click at [260, 302] on icon at bounding box center [261, 304] width 6 height 6
click at [8, 148] on div at bounding box center [13, 145] width 13 height 13
drag, startPoint x: 323, startPoint y: 305, endPoint x: 324, endPoint y: 296, distance: 9.2
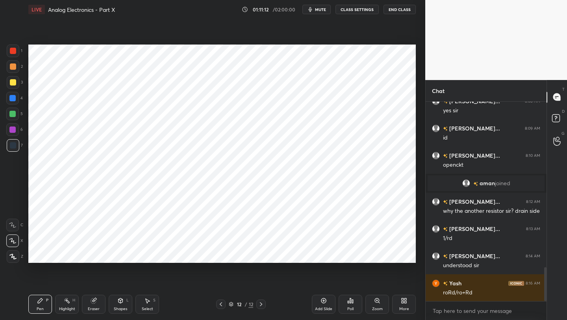
click at [321, 305] on div "Add Slide" at bounding box center [324, 304] width 24 height 19
drag, startPoint x: 13, startPoint y: 100, endPoint x: 28, endPoint y: 82, distance: 22.9
click at [13, 99] on div at bounding box center [12, 98] width 6 height 6
click at [123, 305] on div "Shapes L" at bounding box center [121, 304] width 24 height 19
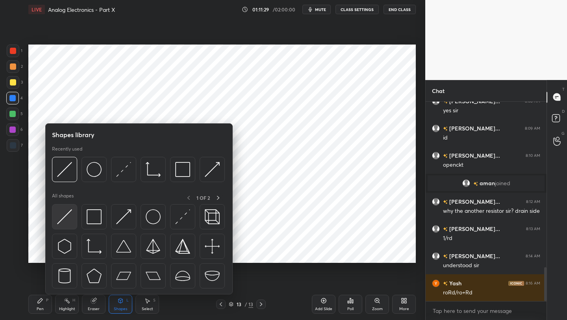
drag, startPoint x: 66, startPoint y: 220, endPoint x: 70, endPoint y: 218, distance: 4.6
click at [66, 220] on img at bounding box center [64, 216] width 15 height 15
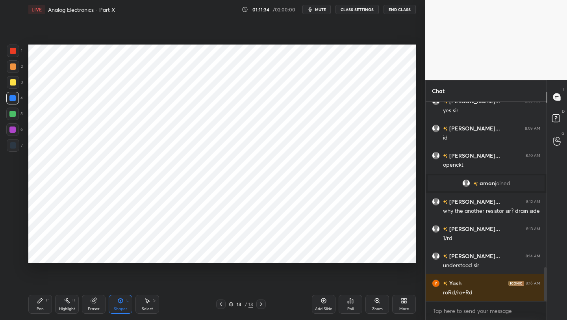
click at [36, 305] on div "Pen P" at bounding box center [40, 304] width 24 height 19
click at [11, 129] on div at bounding box center [12, 129] width 6 height 6
click at [97, 303] on div "Eraser" at bounding box center [94, 304] width 24 height 19
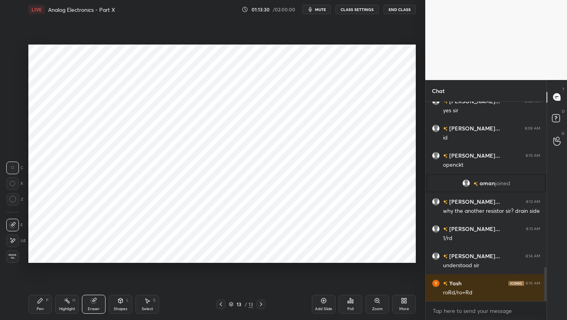
drag, startPoint x: 43, startPoint y: 302, endPoint x: 46, endPoint y: 271, distance: 31.2
click at [43, 301] on div "Pen P" at bounding box center [40, 304] width 24 height 19
click at [91, 303] on icon at bounding box center [94, 300] width 6 height 6
click at [39, 302] on div "Pen P" at bounding box center [40, 304] width 24 height 19
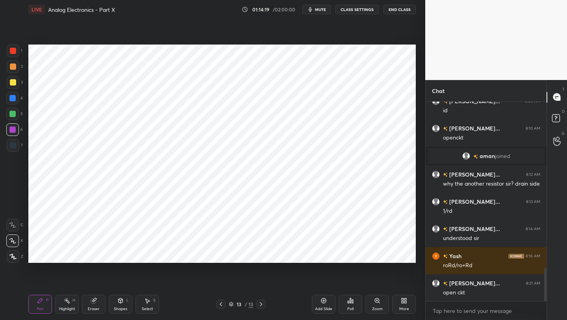
click at [319, 301] on div "Add Slide" at bounding box center [324, 304] width 24 height 19
click at [119, 305] on div "Shapes L" at bounding box center [121, 304] width 24 height 19
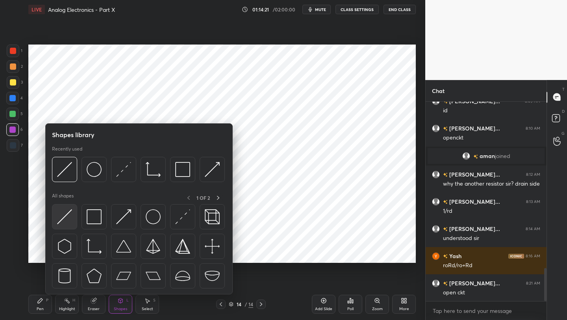
click at [72, 210] on div at bounding box center [64, 216] width 25 height 25
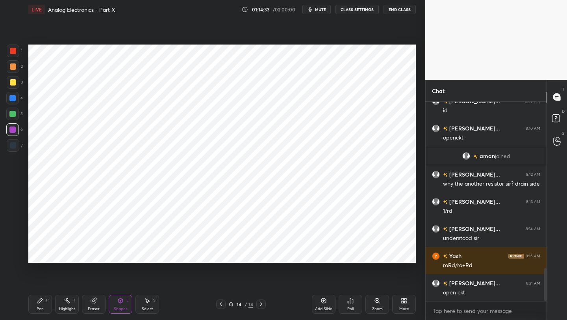
click at [46, 302] on div "P" at bounding box center [47, 300] width 2 height 4
click at [220, 304] on icon at bounding box center [221, 304] width 6 height 6
click at [219, 304] on icon at bounding box center [221, 304] width 6 height 6
click at [259, 303] on icon at bounding box center [261, 304] width 6 height 6
click at [18, 48] on div at bounding box center [13, 50] width 13 height 13
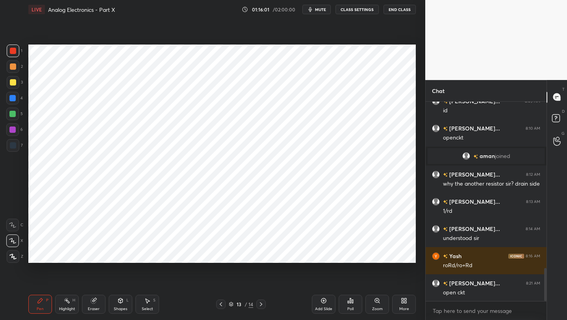
click at [219, 303] on div "13 / 14" at bounding box center [241, 303] width 142 height 9
click at [222, 303] on icon at bounding box center [221, 304] width 6 height 6
click at [223, 305] on icon at bounding box center [221, 304] width 6 height 6
click at [222, 306] on icon at bounding box center [221, 304] width 6 height 6
click at [223, 304] on icon at bounding box center [221, 304] width 6 height 6
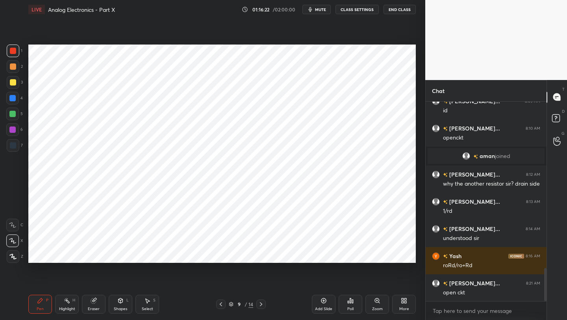
click at [223, 304] on icon at bounding box center [221, 304] width 6 height 6
click at [221, 305] on icon at bounding box center [221, 304] width 2 height 4
click at [220, 305] on icon at bounding box center [221, 304] width 6 height 6
click at [259, 302] on icon at bounding box center [261, 304] width 6 height 6
click at [261, 302] on icon at bounding box center [261, 304] width 6 height 6
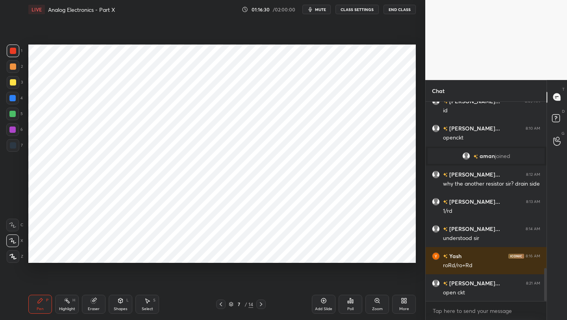
click at [262, 302] on icon at bounding box center [261, 304] width 6 height 6
click at [263, 303] on icon at bounding box center [261, 304] width 6 height 6
click at [262, 303] on icon at bounding box center [261, 304] width 6 height 6
click at [262, 304] on icon at bounding box center [261, 304] width 6 height 6
click at [219, 309] on div "Pen P Highlight H Eraser Shapes L Select S 12 / 14 Add Slide Poll Zoom More" at bounding box center [221, 303] width 387 height 31
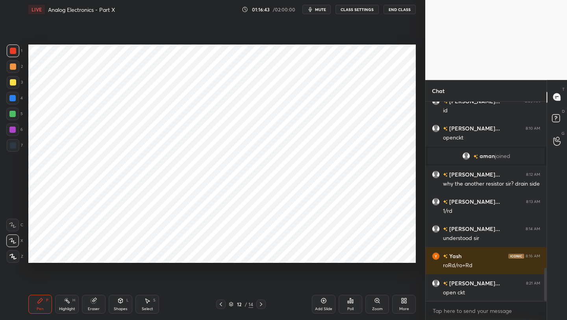
click at [221, 304] on icon at bounding box center [221, 304] width 6 height 6
click at [263, 305] on icon at bounding box center [261, 304] width 6 height 6
click at [263, 303] on icon at bounding box center [261, 304] width 6 height 6
click at [262, 304] on icon at bounding box center [261, 304] width 6 height 6
click at [263, 305] on icon at bounding box center [261, 304] width 6 height 6
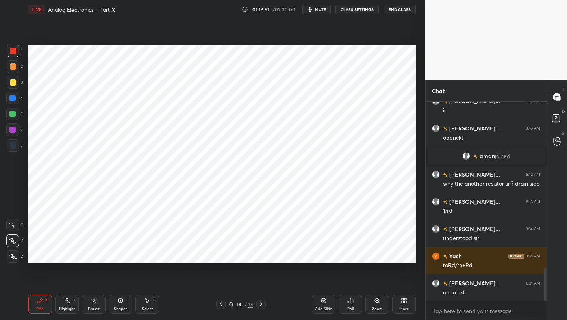
click at [264, 305] on div at bounding box center [260, 303] width 9 height 9
click at [322, 302] on icon at bounding box center [323, 300] width 5 height 5
click at [219, 306] on icon at bounding box center [221, 304] width 6 height 6
click at [259, 304] on icon at bounding box center [261, 304] width 6 height 6
click at [221, 302] on icon at bounding box center [221, 304] width 6 height 6
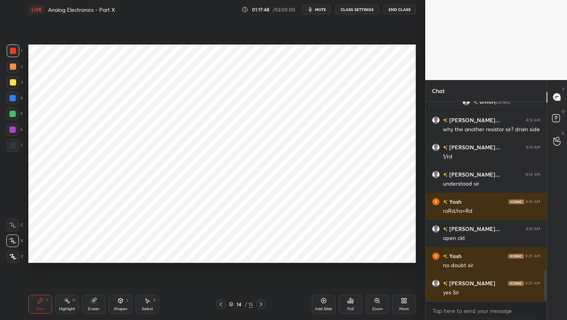
scroll to position [1080, 0]
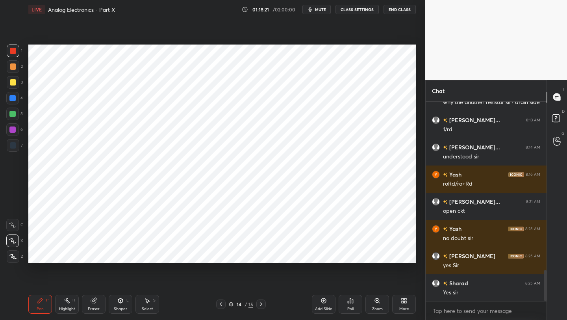
click at [402, 302] on icon at bounding box center [403, 302] width 2 height 2
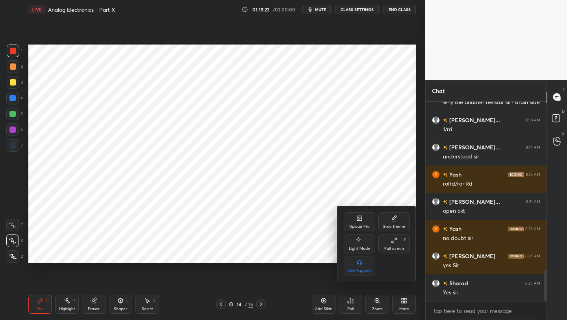
click at [364, 224] on div "Upload File" at bounding box center [359, 226] width 20 height 4
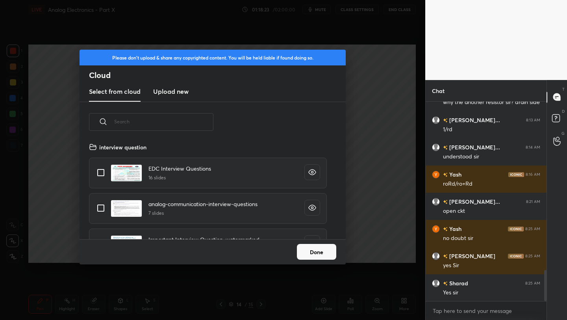
scroll to position [97, 253]
drag, startPoint x: 167, startPoint y: 90, endPoint x: 174, endPoint y: 93, distance: 7.1
click at [168, 91] on h3 "Upload new" at bounding box center [170, 91] width 35 height 9
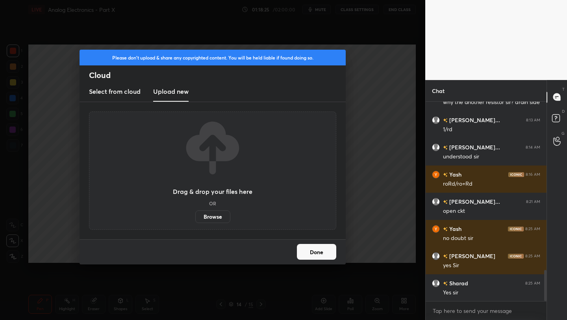
click at [216, 214] on label "Browse" at bounding box center [212, 216] width 35 height 13
click at [195, 214] on input "Browse" at bounding box center [195, 216] width 0 height 13
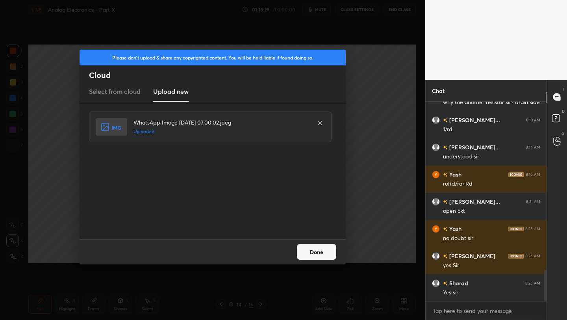
click at [313, 248] on div "Done" at bounding box center [213, 251] width 266 height 25
click at [314, 252] on button "Done" at bounding box center [316, 252] width 39 height 16
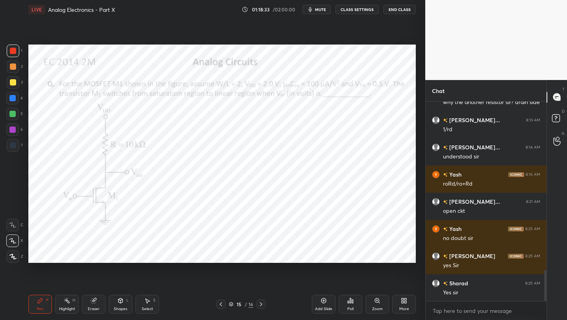
drag, startPoint x: 41, startPoint y: 303, endPoint x: 41, endPoint y: 291, distance: 12.6
click at [40, 300] on icon at bounding box center [40, 300] width 6 height 6
click at [222, 302] on icon at bounding box center [221, 304] width 6 height 6
click at [220, 302] on icon at bounding box center [221, 304] width 6 height 6
click at [221, 301] on icon at bounding box center [221, 304] width 6 height 6
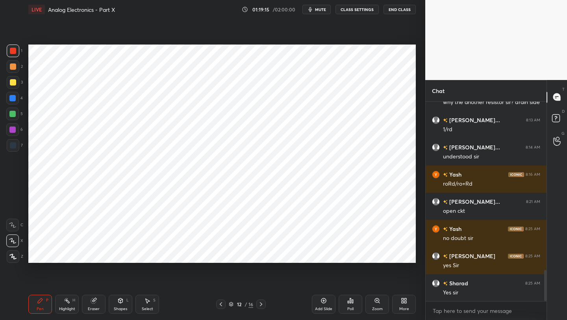
click at [220, 301] on icon at bounding box center [221, 304] width 6 height 6
click at [257, 303] on div at bounding box center [260, 303] width 9 height 9
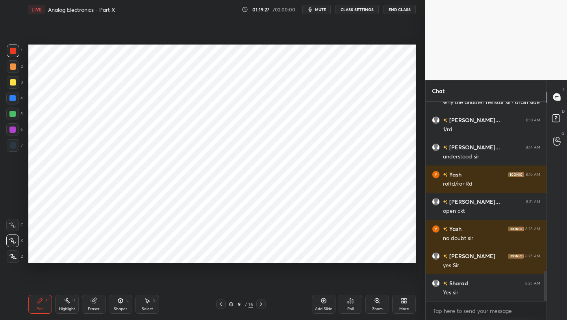
scroll to position [1107, 0]
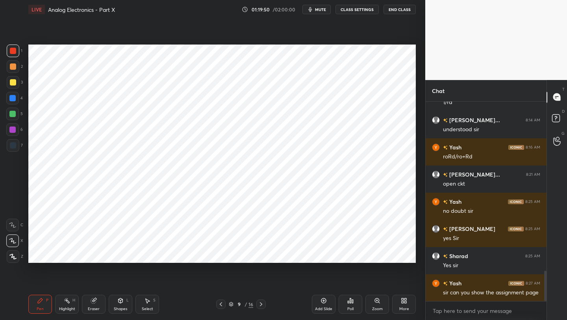
click at [260, 304] on icon at bounding box center [261, 304] width 6 height 6
click at [262, 304] on icon at bounding box center [261, 304] width 6 height 6
click at [262, 304] on icon at bounding box center [261, 304] width 2 height 4
click at [262, 304] on icon at bounding box center [261, 304] width 6 height 6
click at [262, 305] on icon at bounding box center [261, 304] width 6 height 6
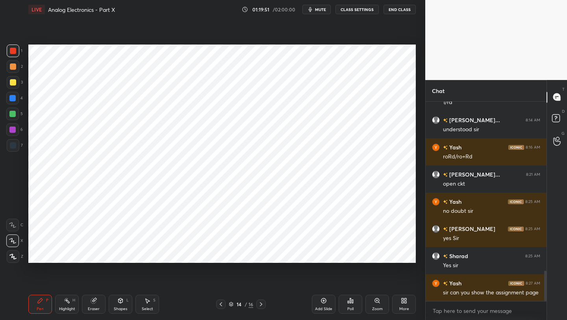
click at [261, 303] on icon at bounding box center [261, 304] width 2 height 4
click at [261, 304] on icon at bounding box center [261, 304] width 2 height 4
click at [261, 303] on icon at bounding box center [261, 304] width 6 height 6
click at [222, 301] on icon at bounding box center [221, 304] width 6 height 6
click at [223, 300] on div "15 / 16" at bounding box center [241, 303] width 50 height 9
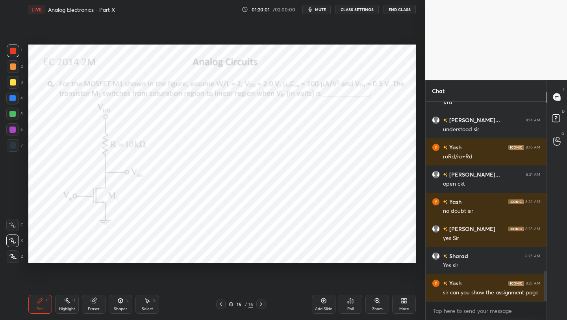
click at [221, 302] on icon at bounding box center [221, 304] width 6 height 6
click at [222, 303] on icon at bounding box center [221, 304] width 6 height 6
click at [222, 304] on icon at bounding box center [221, 304] width 6 height 6
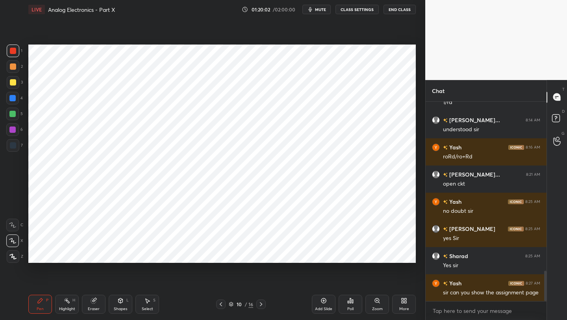
click at [222, 302] on icon at bounding box center [221, 304] width 6 height 6
click at [258, 306] on icon at bounding box center [261, 304] width 6 height 6
click at [258, 305] on icon at bounding box center [261, 304] width 6 height 6
click at [259, 306] on icon at bounding box center [261, 304] width 6 height 6
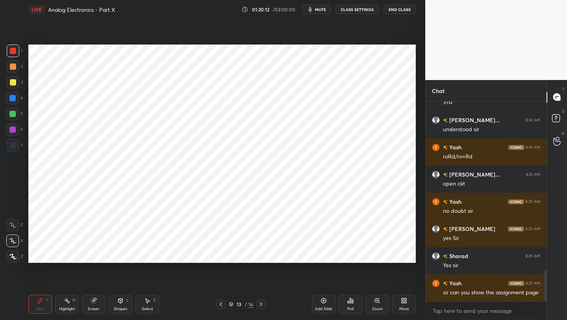
click at [260, 306] on icon at bounding box center [261, 304] width 6 height 6
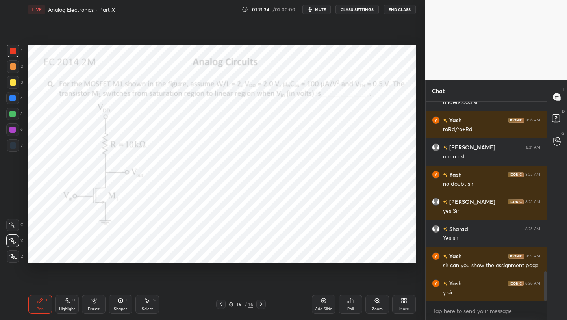
drag, startPoint x: 5, startPoint y: 132, endPoint x: 26, endPoint y: 130, distance: 20.9
click at [6, 131] on div "1 2 3 4 5 6 7 C X Z C X Z E E Erase all H H" at bounding box center [12, 153] width 25 height 218
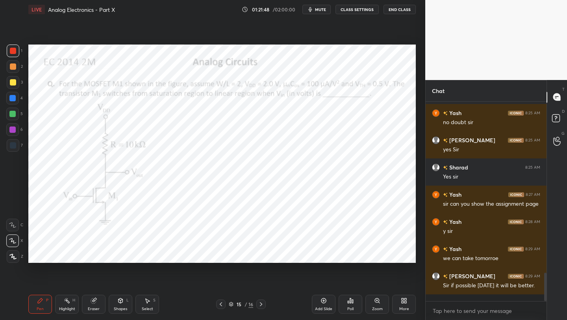
scroll to position [1223, 0]
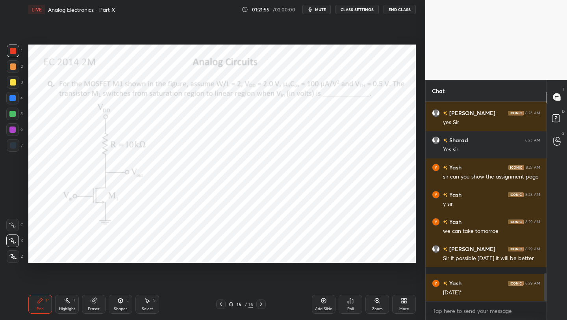
click at [11, 94] on div at bounding box center [12, 98] width 13 height 13
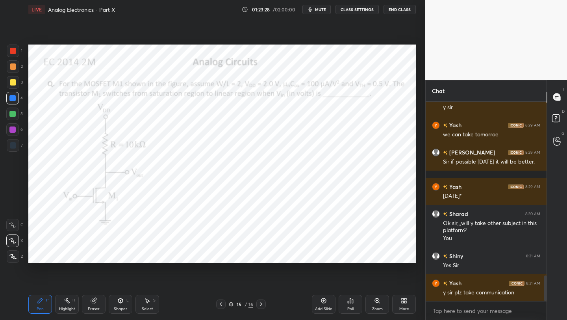
scroll to position [1347, 0]
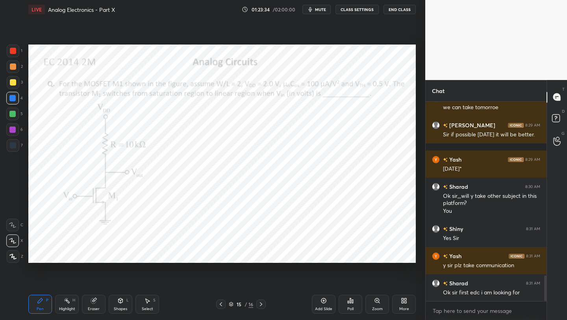
click at [391, 10] on button "End Class" at bounding box center [399, 9] width 32 height 9
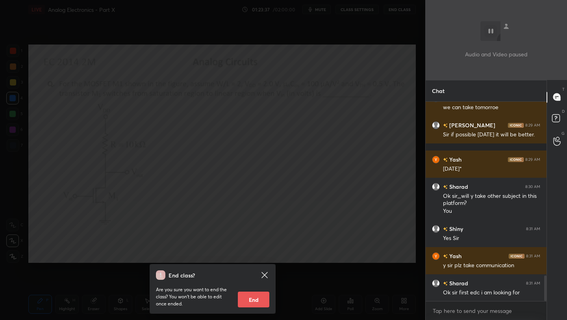
click at [263, 298] on button "End" at bounding box center [253, 299] width 31 height 16
type textarea "x"
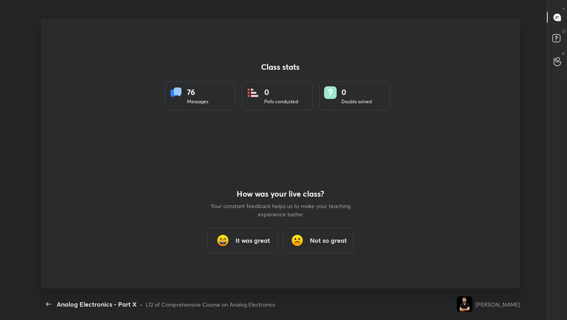
scroll to position [0, 0]
